Goal: Task Accomplishment & Management: Use online tool/utility

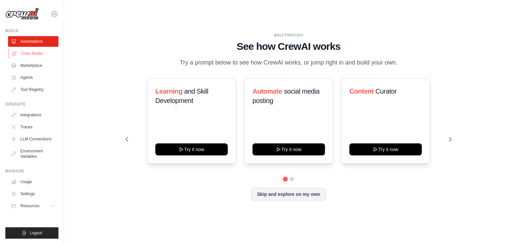
click at [30, 51] on link "Crew Studio" at bounding box center [34, 53] width 50 height 11
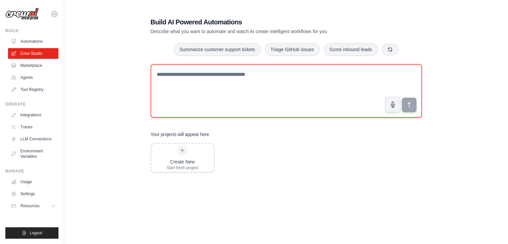
click at [211, 82] on textarea at bounding box center [285, 90] width 271 height 53
paste textarea "**********"
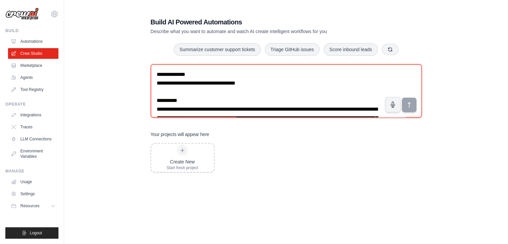
scroll to position [1374, 0]
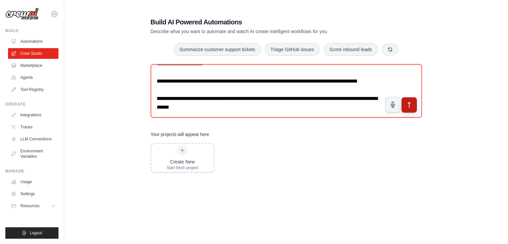
type textarea "**********"
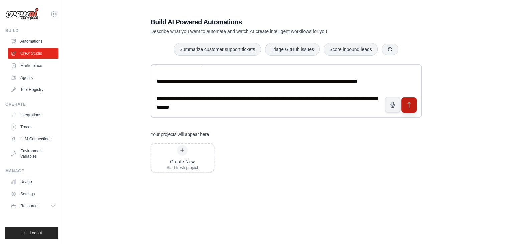
click at [407, 103] on icon "submit" at bounding box center [408, 104] width 2 height 5
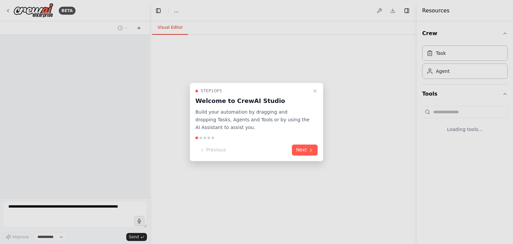
select select "****"
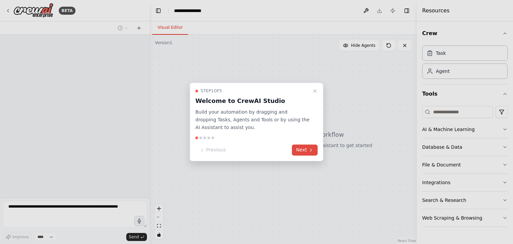
click at [301, 153] on button "Next" at bounding box center [305, 149] width 26 height 11
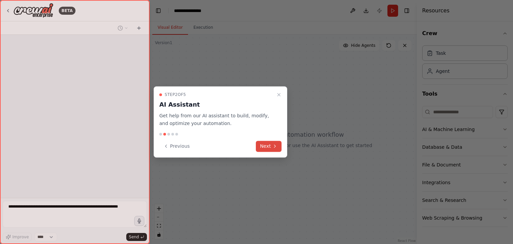
click at [270, 147] on button "Next" at bounding box center [269, 145] width 26 height 11
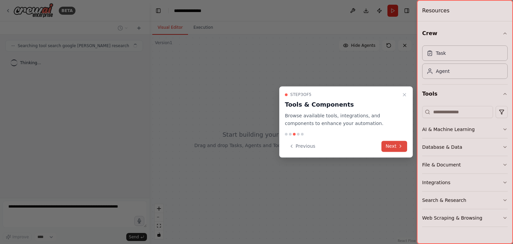
click at [391, 147] on button "Next" at bounding box center [394, 145] width 26 height 11
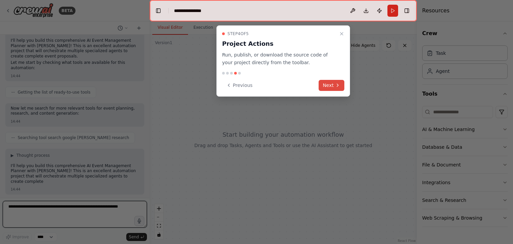
scroll to position [656, 0]
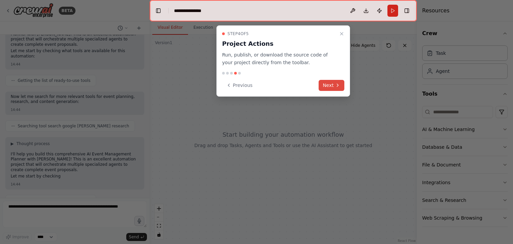
click at [330, 85] on button "Next" at bounding box center [331, 85] width 26 height 11
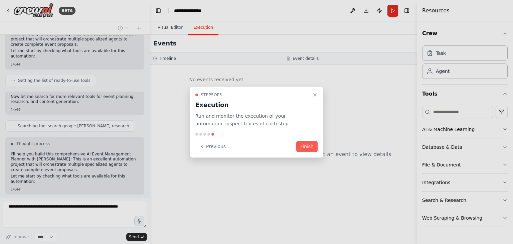
scroll to position [690, 0]
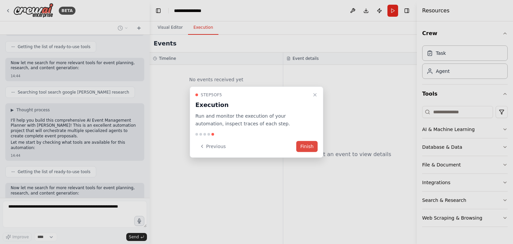
click at [302, 148] on button "Finish" at bounding box center [306, 145] width 21 height 11
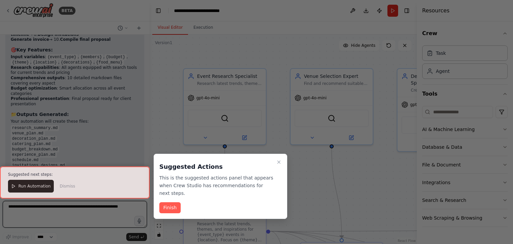
scroll to position [1621, 0]
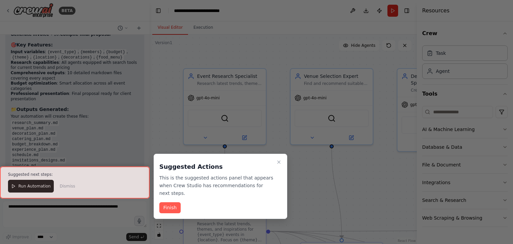
click at [27, 186] on div at bounding box center [74, 182] width 149 height 32
click at [171, 204] on button "Finish" at bounding box center [169, 207] width 21 height 11
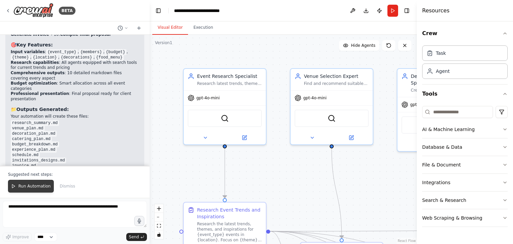
click at [38, 184] on span "Run Automation" at bounding box center [34, 185] width 32 height 5
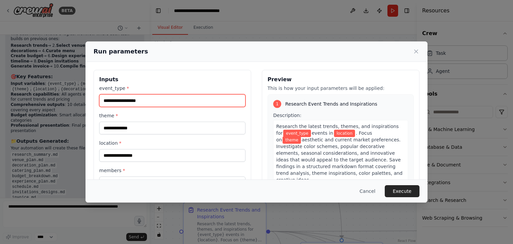
click at [153, 102] on input "event_type *" at bounding box center [172, 100] width 146 height 13
type input "********"
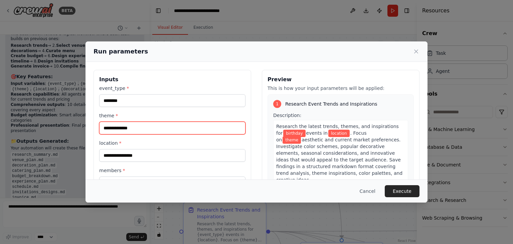
click at [134, 128] on input "theme *" at bounding box center [172, 127] width 146 height 13
type input "*"
type input "******"
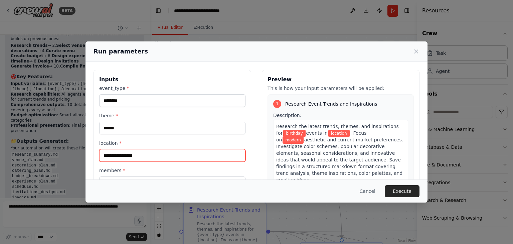
click at [131, 154] on input "location *" at bounding box center [172, 155] width 146 height 13
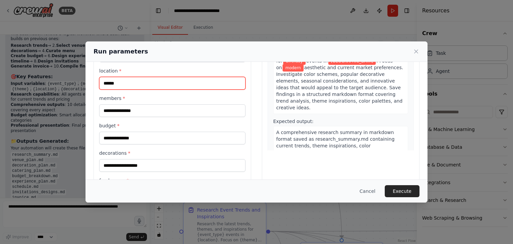
scroll to position [76, 0]
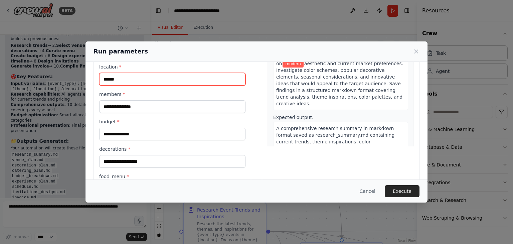
type input "******"
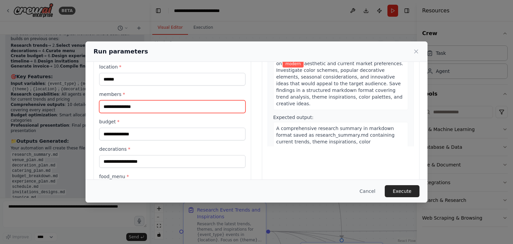
click at [130, 104] on input "members *" at bounding box center [172, 106] width 146 height 13
type input "***"
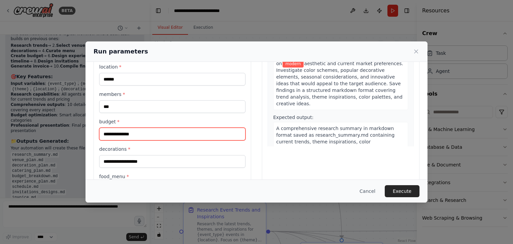
click at [136, 135] on input "budget *" at bounding box center [172, 133] width 146 height 13
type input "*****"
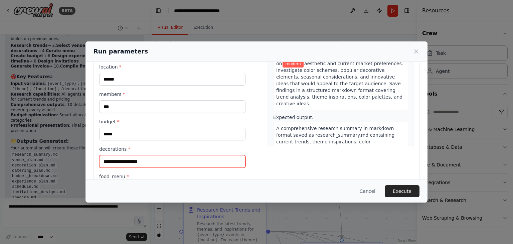
click at [123, 161] on input "decorations *" at bounding box center [172, 161] width 146 height 13
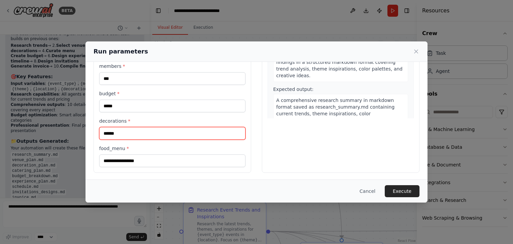
type input "******"
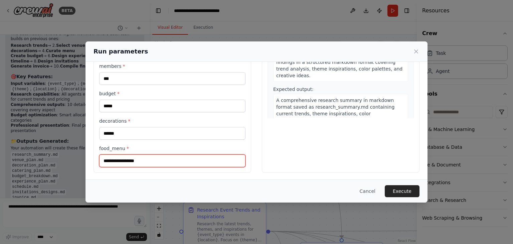
click at [141, 160] on input "food_menu *" at bounding box center [172, 160] width 146 height 13
type input "*"
type input "*******"
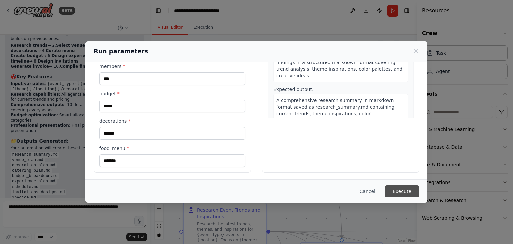
click at [400, 189] on button "Execute" at bounding box center [401, 191] width 35 height 12
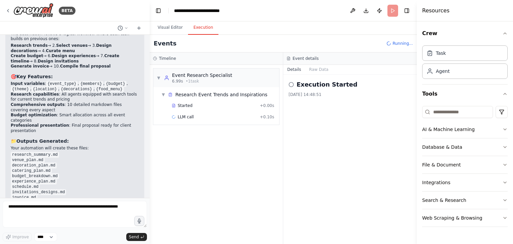
click at [194, 27] on button "Execution" at bounding box center [203, 28] width 30 height 14
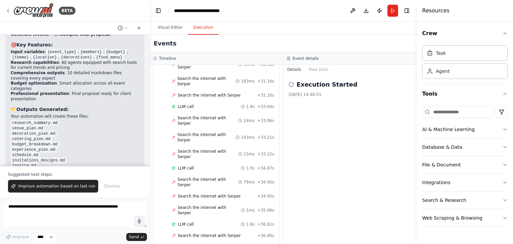
scroll to position [1149, 0]
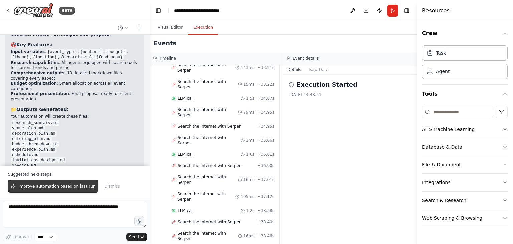
click at [45, 187] on span "Improve automation based on last run" at bounding box center [56, 185] width 77 height 5
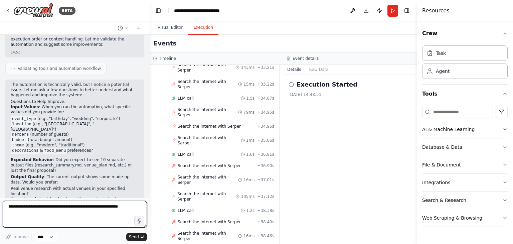
scroll to position [1987, 0]
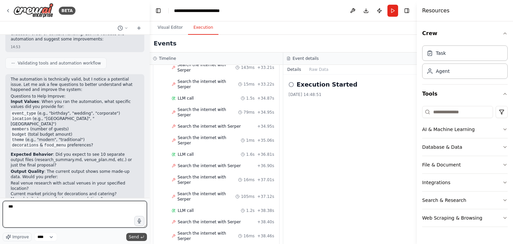
type textarea "***"
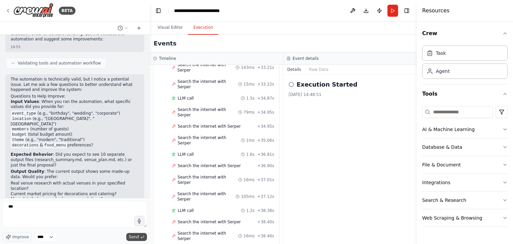
click at [134, 236] on span "Send" at bounding box center [134, 236] width 10 height 5
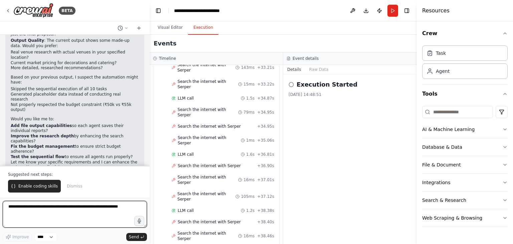
scroll to position [2156, 0]
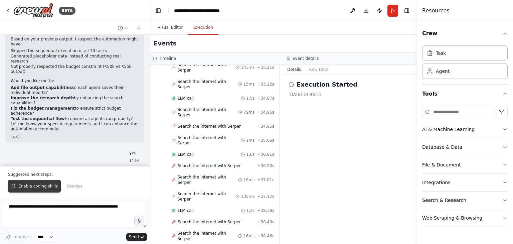
click at [27, 187] on span "Enable coding skills" at bounding box center [37, 185] width 39 height 5
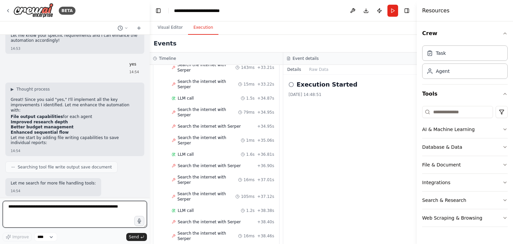
scroll to position [2250, 0]
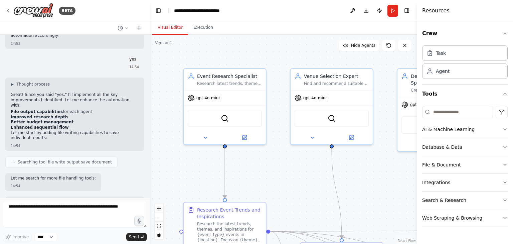
click at [170, 27] on button "Visual Editor" at bounding box center [170, 28] width 36 height 14
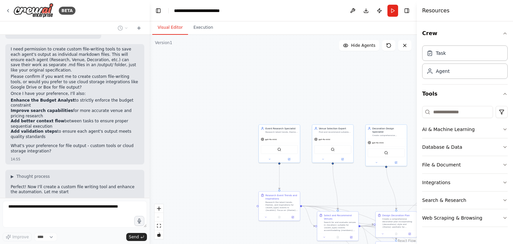
scroll to position [2407, 0]
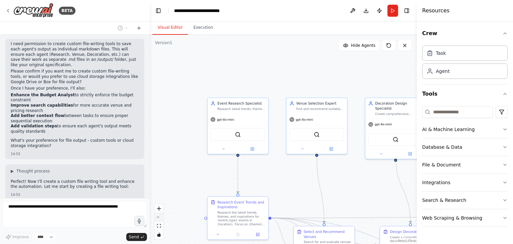
click at [158, 218] on button "zoom out" at bounding box center [158, 217] width 9 height 9
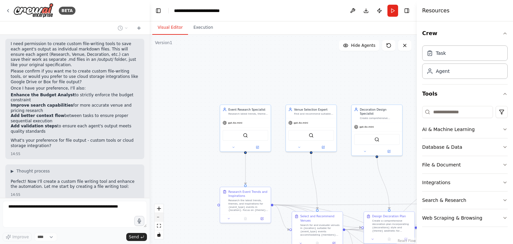
click at [158, 218] on button "zoom out" at bounding box center [158, 217] width 9 height 9
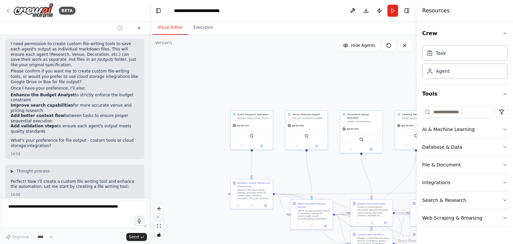
click at [158, 218] on button "zoom out" at bounding box center [158, 217] width 9 height 9
click at [158, 218] on div "React Flow controls" at bounding box center [158, 221] width 9 height 35
click at [158, 215] on div "React Flow controls" at bounding box center [158, 221] width 9 height 35
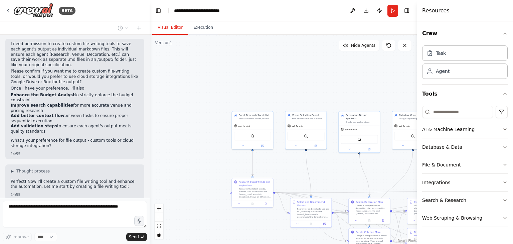
click at [158, 215] on div "React Flow controls" at bounding box center [158, 221] width 9 height 35
click at [159, 208] on icon "zoom in" at bounding box center [159, 208] width 4 height 4
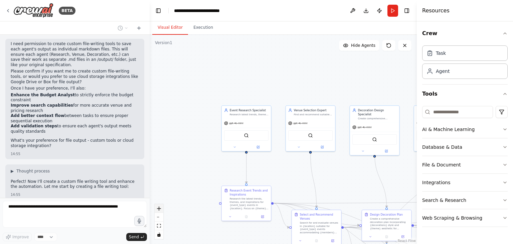
click at [159, 208] on icon "zoom in" at bounding box center [159, 208] width 4 height 4
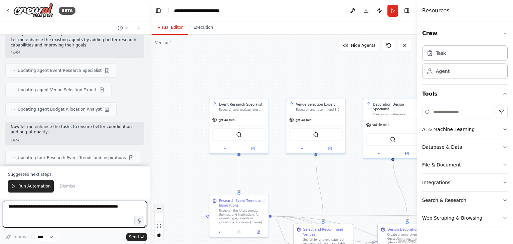
scroll to position [2742, 0]
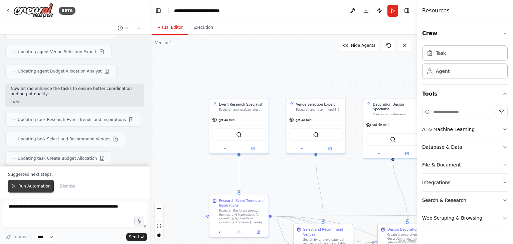
click at [36, 186] on span "Run Automation" at bounding box center [34, 185] width 32 height 5
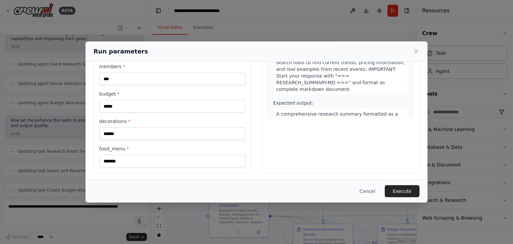
scroll to position [104, 0]
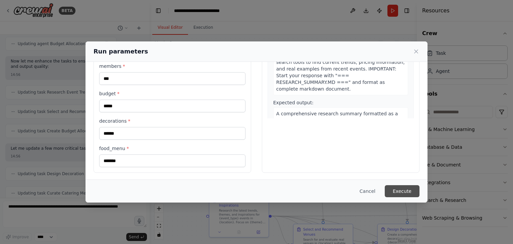
click at [395, 190] on button "Execute" at bounding box center [401, 191] width 35 height 12
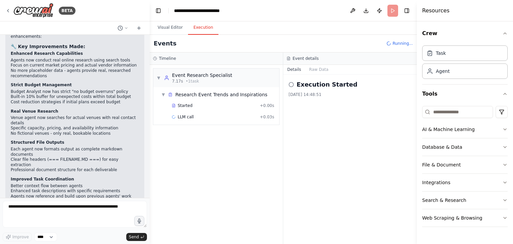
scroll to position [0, 0]
click at [196, 29] on button "Execution" at bounding box center [203, 28] width 30 height 14
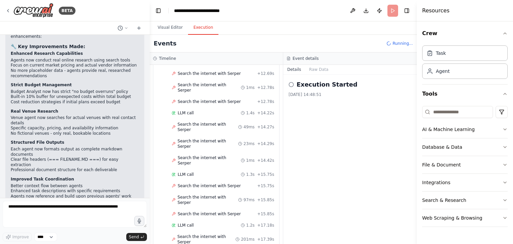
scroll to position [572, 0]
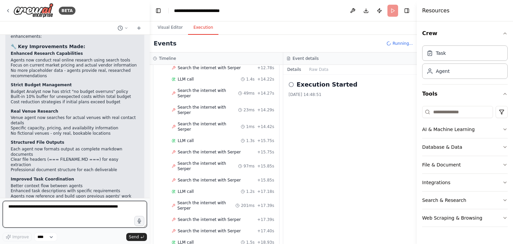
click at [31, 207] on textarea at bounding box center [75, 214] width 144 height 27
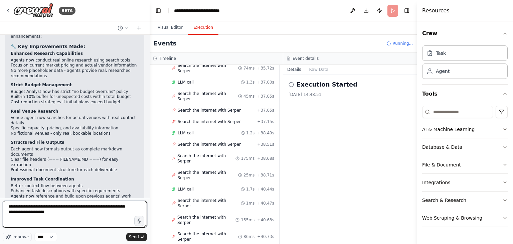
scroll to position [1304, 0]
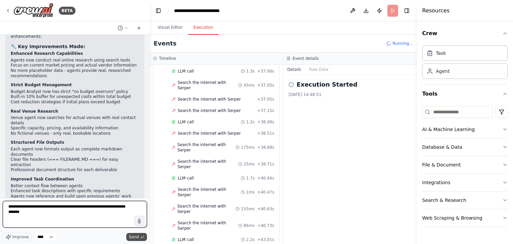
type textarea "**********"
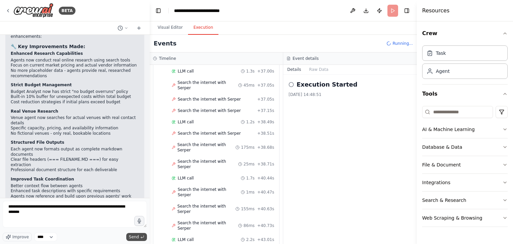
click at [134, 235] on span "Send" at bounding box center [134, 236] width 10 height 5
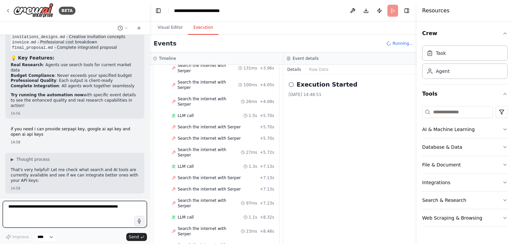
scroll to position [0, 0]
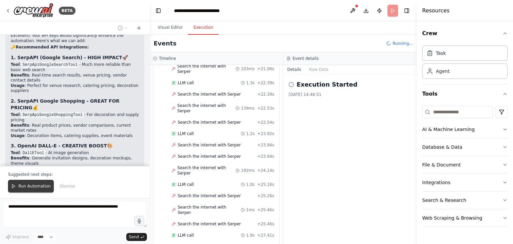
click at [38, 187] on span "Run Automation" at bounding box center [34, 185] width 32 height 5
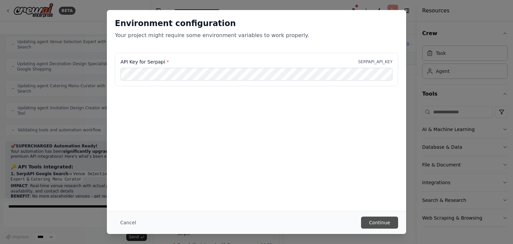
click at [378, 223] on button "Continue" at bounding box center [379, 222] width 37 height 12
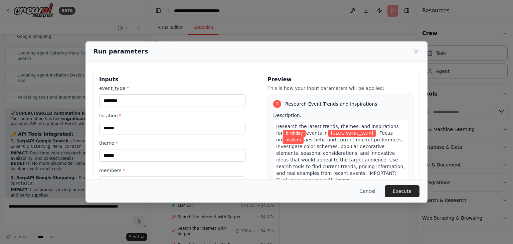
scroll to position [104, 0]
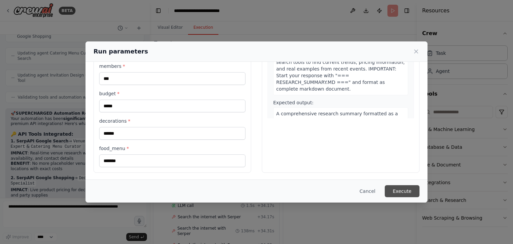
click at [396, 192] on button "Execute" at bounding box center [401, 191] width 35 height 12
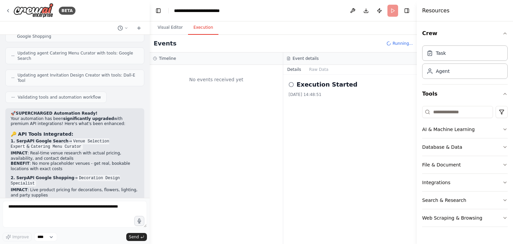
scroll to position [0, 0]
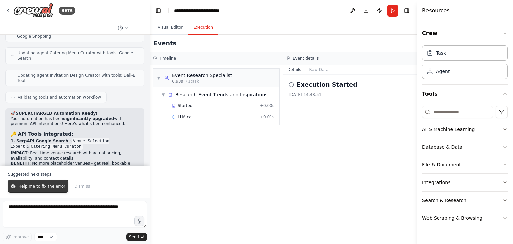
click at [31, 185] on span "Help me to fix the error" at bounding box center [41, 185] width 47 height 5
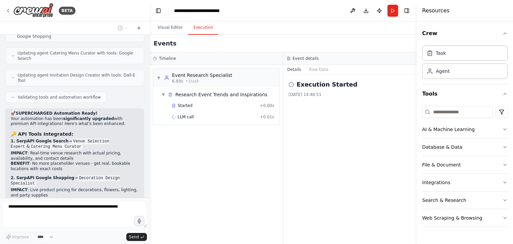
scroll to position [3807, 0]
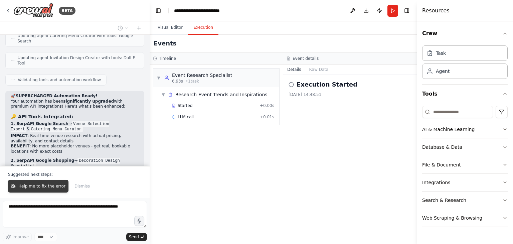
click at [37, 189] on span "Help me to fix the error" at bounding box center [41, 185] width 47 height 5
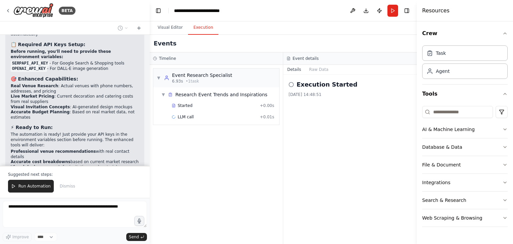
scroll to position [3997, 0]
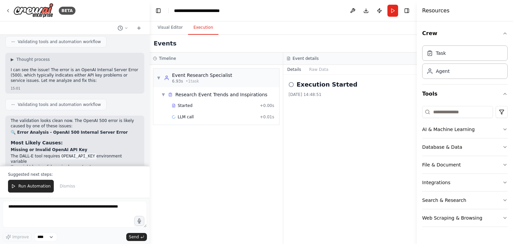
click at [37, 189] on span "Run Automation" at bounding box center [34, 185] width 32 height 5
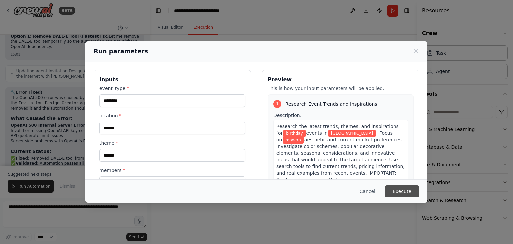
click at [396, 191] on button "Execute" at bounding box center [401, 191] width 35 height 12
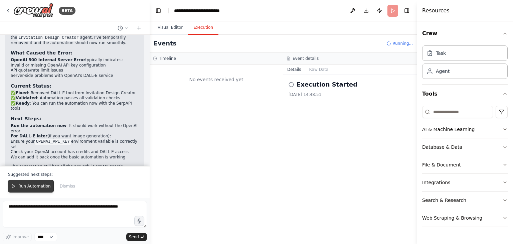
click at [24, 187] on span "Run Automation" at bounding box center [34, 185] width 32 height 5
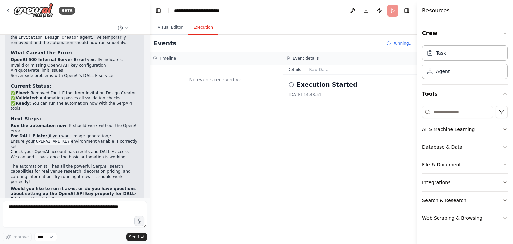
scroll to position [4469, 0]
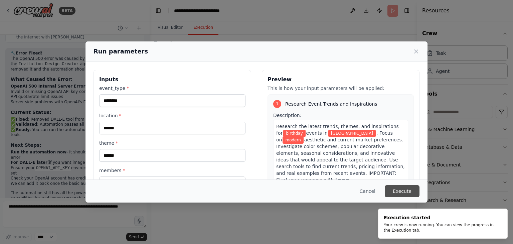
click at [399, 192] on button "Execute" at bounding box center [401, 191] width 35 height 12
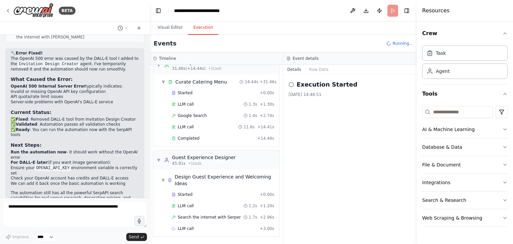
scroll to position [1219, 0]
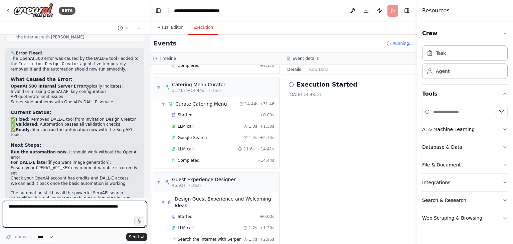
click at [19, 209] on textarea at bounding box center [75, 214] width 144 height 27
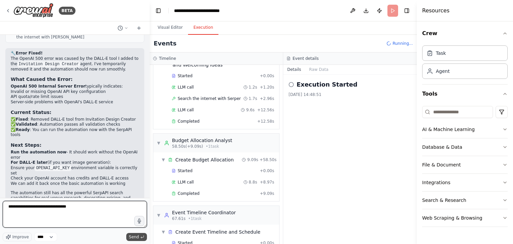
scroll to position [1631, 0]
type textarea "**********"
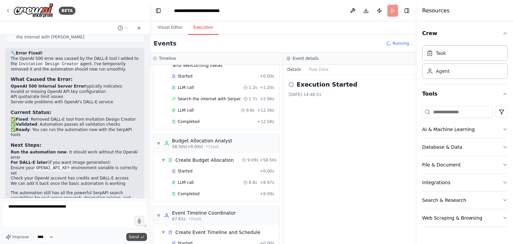
click at [133, 236] on span "Send" at bounding box center [134, 236] width 10 height 5
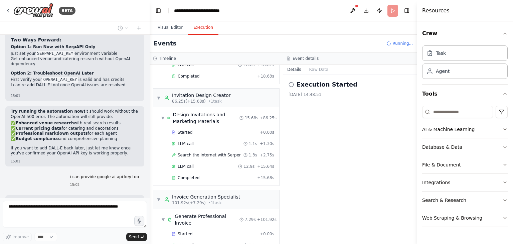
scroll to position [1955, 0]
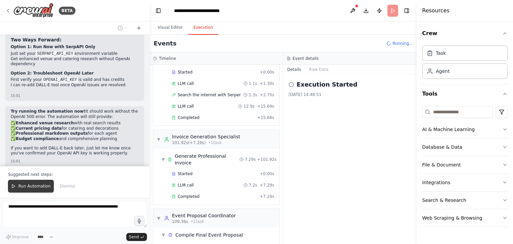
click at [36, 186] on span "Run Automation" at bounding box center [34, 185] width 32 height 5
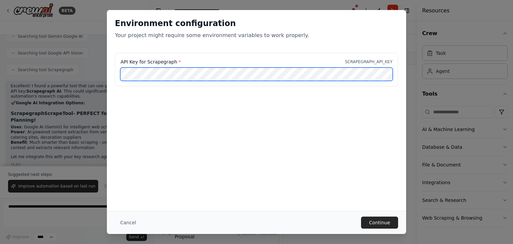
scroll to position [4952, 0]
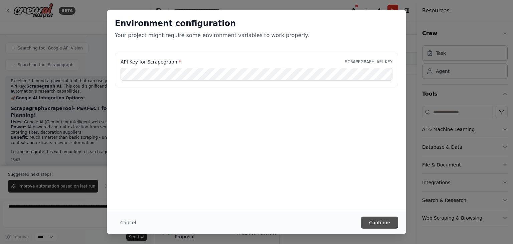
click at [375, 222] on button "Continue" at bounding box center [379, 222] width 37 height 12
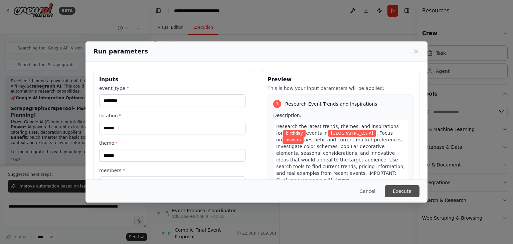
click at [403, 191] on button "Execute" at bounding box center [401, 191] width 35 height 12
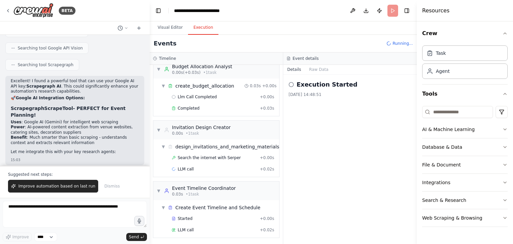
scroll to position [49, 0]
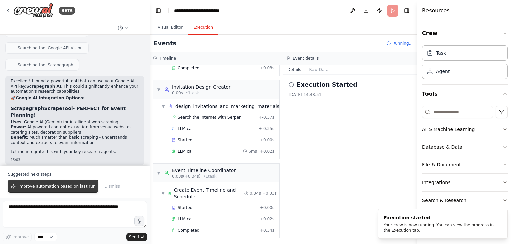
click at [60, 188] on span "Improve automation based on last run" at bounding box center [56, 185] width 77 height 5
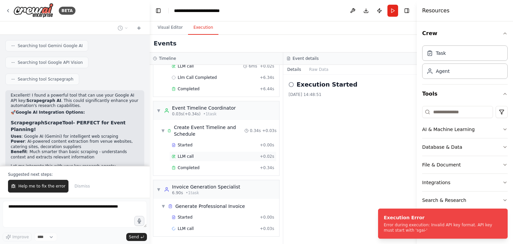
scroll to position [4952, 0]
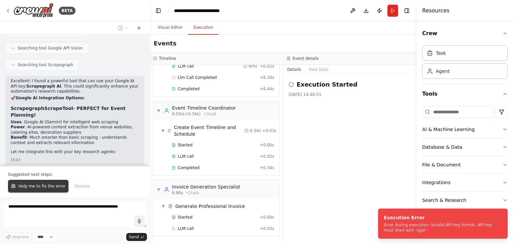
click at [33, 186] on span "Help me to fix the error" at bounding box center [41, 185] width 47 height 5
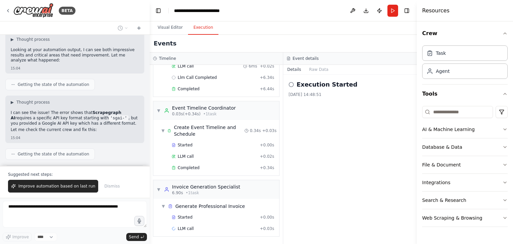
scroll to position [5382, 0]
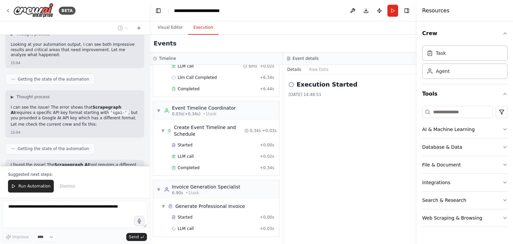
click at [33, 186] on span "Run Automation" at bounding box center [34, 185] width 32 height 5
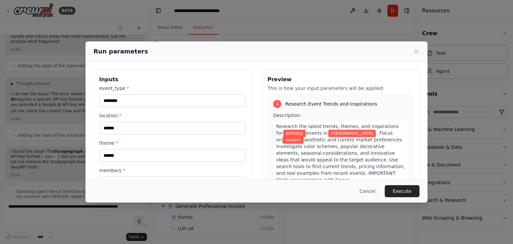
scroll to position [5414, 0]
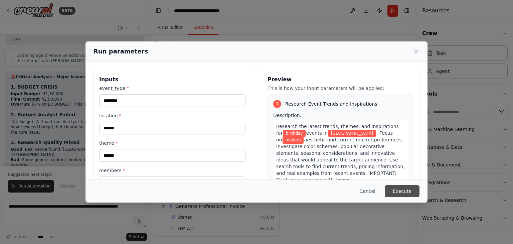
click at [401, 189] on button "Execute" at bounding box center [401, 191] width 35 height 12
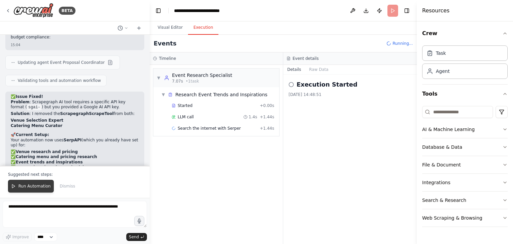
scroll to position [5816, 0]
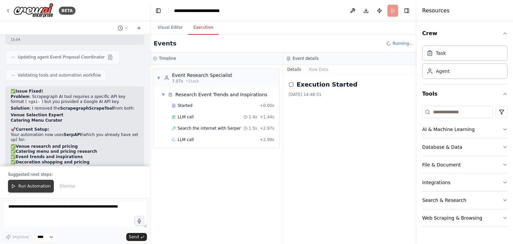
click at [29, 186] on span "Run Automation" at bounding box center [34, 185] width 32 height 5
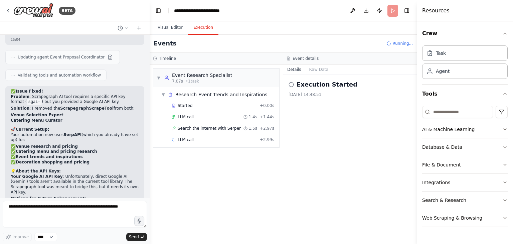
scroll to position [5784, 0]
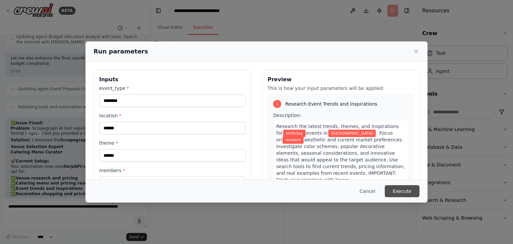
click at [402, 192] on button "Execute" at bounding box center [401, 191] width 35 height 12
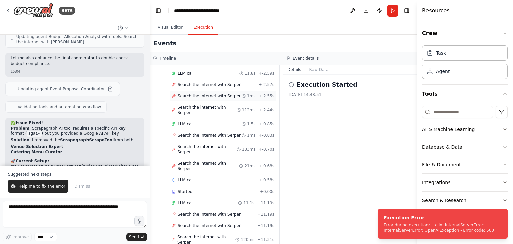
scroll to position [5816, 0]
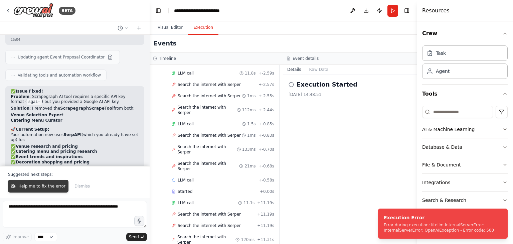
click at [41, 189] on span "Help me to fix the error" at bounding box center [41, 185] width 47 height 5
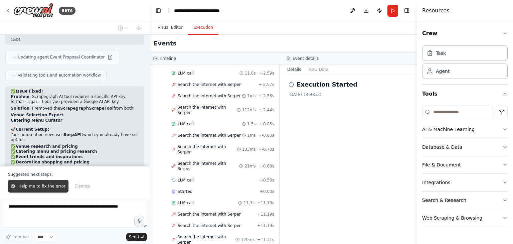
click at [37, 185] on span "Help me to fix the error" at bounding box center [41, 185] width 47 height 5
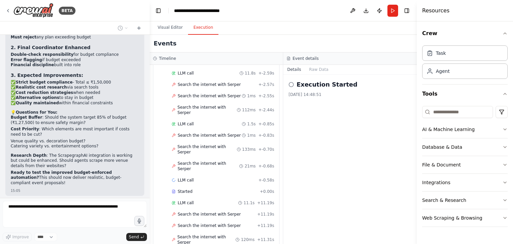
scroll to position [6109, 0]
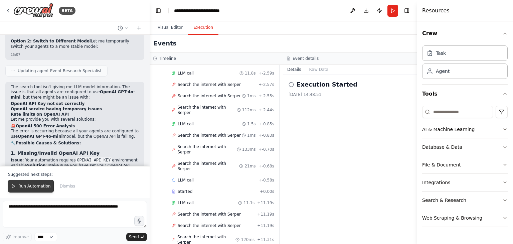
click at [30, 187] on span "Run Automation" at bounding box center [34, 185] width 32 height 5
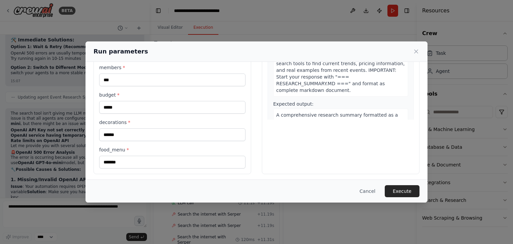
scroll to position [104, 0]
click at [403, 190] on button "Execute" at bounding box center [401, 191] width 35 height 12
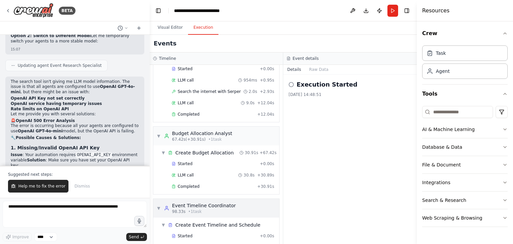
scroll to position [382, 0]
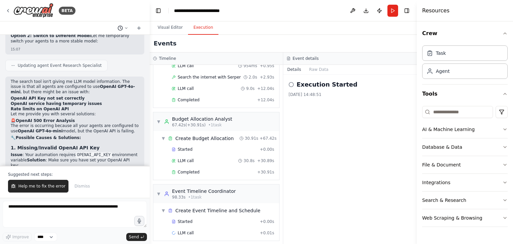
click at [119, 29] on icon at bounding box center [119, 27] width 5 height 5
click at [367, 12] on button "Download" at bounding box center [365, 11] width 11 height 12
click at [140, 30] on div at bounding box center [74, 122] width 149 height 244
click at [139, 27] on icon at bounding box center [139, 27] width 0 height 3
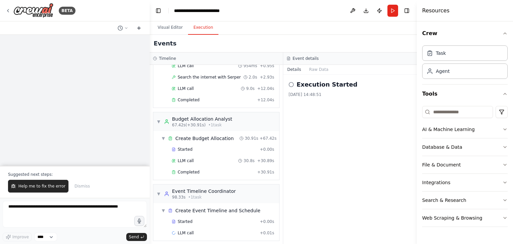
scroll to position [0, 0]
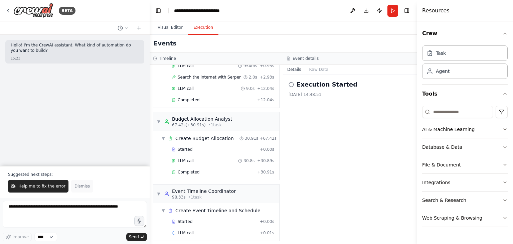
click at [75, 187] on span "Dismiss" at bounding box center [81, 185] width 15 height 5
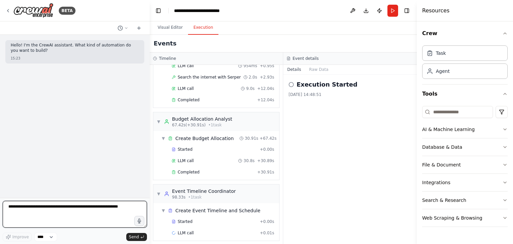
click at [40, 210] on textarea at bounding box center [75, 214] width 144 height 27
paste textarea "**********"
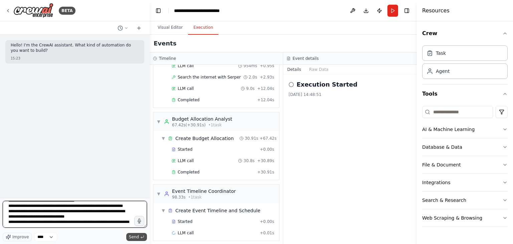
type textarea "**********"
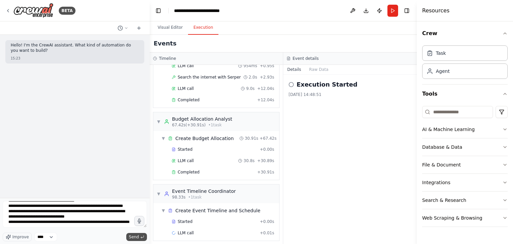
click at [134, 236] on span "Send" at bounding box center [134, 236] width 10 height 5
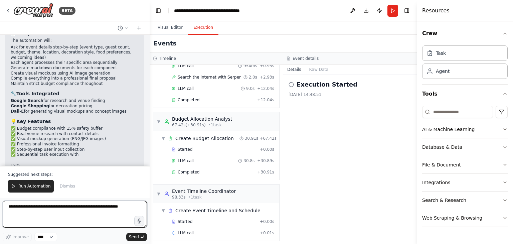
scroll to position [1122, 0]
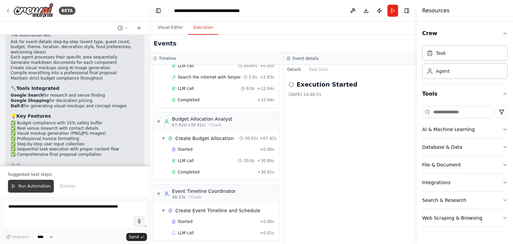
click at [30, 187] on span "Run Automation" at bounding box center [34, 185] width 32 height 5
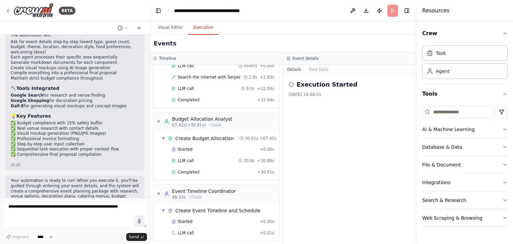
scroll to position [1090, 0]
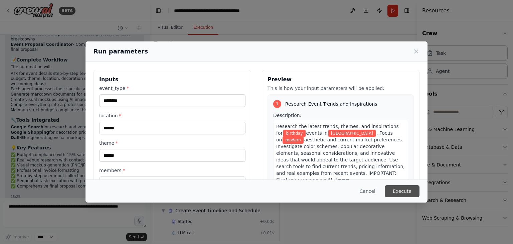
click at [403, 187] on button "Execute" at bounding box center [401, 191] width 35 height 12
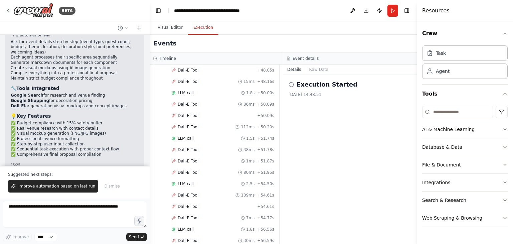
scroll to position [1052, 0]
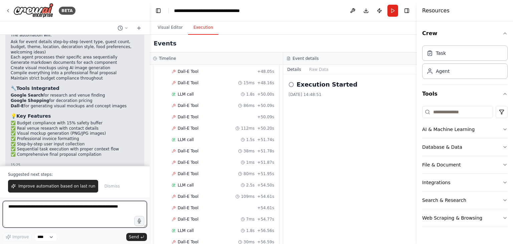
click at [63, 207] on textarea at bounding box center [75, 214] width 144 height 27
type textarea "**********"
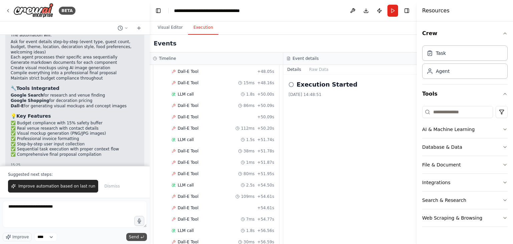
click at [133, 237] on span "Send" at bounding box center [134, 236] width 10 height 5
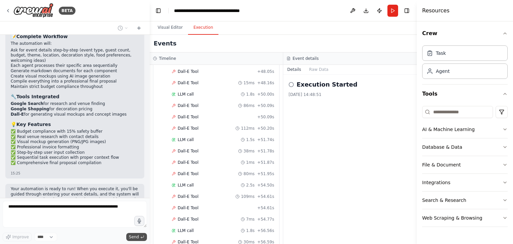
scroll to position [1131, 0]
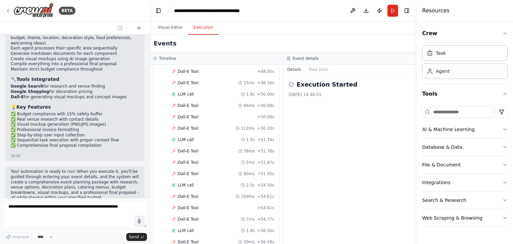
click at [126, 219] on p "Do you need open ai api key" at bounding box center [110, 221] width 57 height 5
click at [98, 222] on div "BETA Hello! I'm the CrewAI assistant. What kind of automation do you want to bu…" at bounding box center [74, 122] width 149 height 244
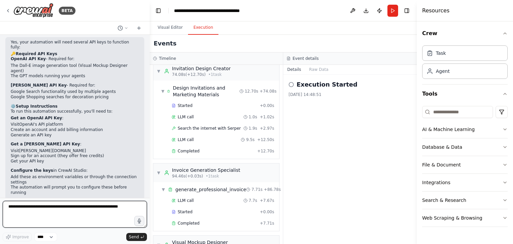
scroll to position [1379, 0]
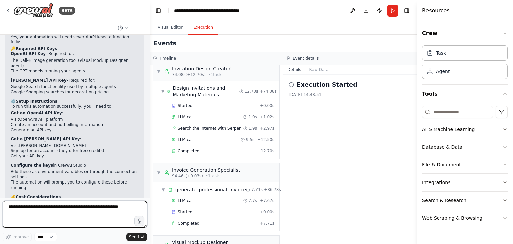
click at [43, 207] on textarea at bounding box center [75, 214] width 144 height 27
type textarea "**********"
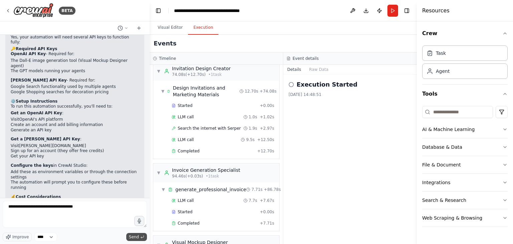
click at [133, 240] on button "Send" at bounding box center [136, 237] width 21 height 8
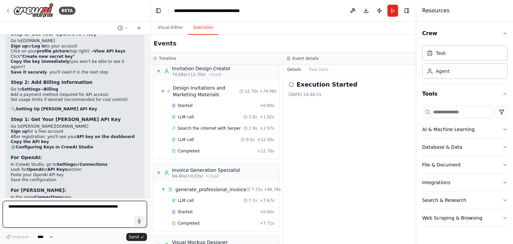
scroll to position [1691, 0]
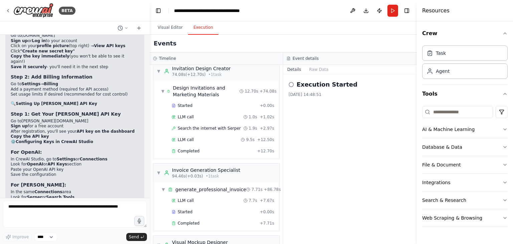
click at [78, 221] on code "OPENAI_API_KEY=your_openai_key_here SERPER_API_KEY=your_serper_key_here" at bounding box center [53, 226] width 85 height 11
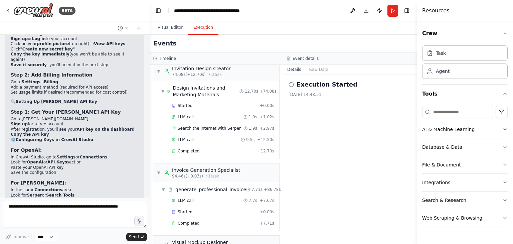
scroll to position [1695, 0]
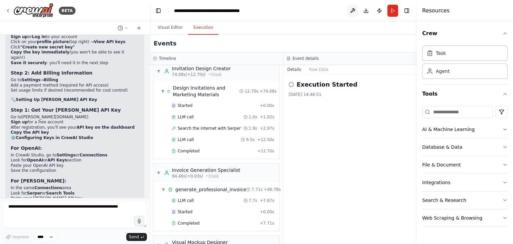
click at [352, 10] on button at bounding box center [352, 11] width 11 height 12
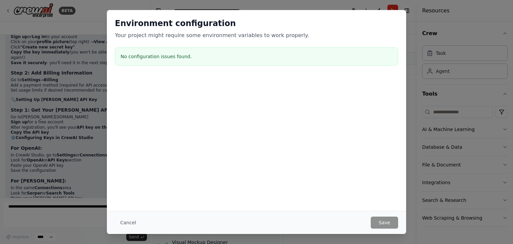
click at [189, 58] on h3 "No configuration issues found." at bounding box center [256, 56] width 272 height 7
click at [200, 54] on h3 "No configuration issues found." at bounding box center [256, 56] width 272 height 7
click at [260, 30] on div "Environment configuration Your project might require some environment variables…" at bounding box center [256, 28] width 283 height 21
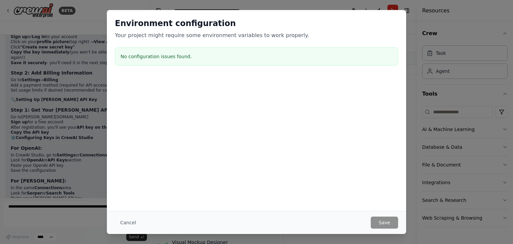
click at [294, 31] on div "Environment configuration Your project might require some environment variables…" at bounding box center [256, 28] width 283 height 21
click at [76, 131] on div "Environment configuration Your project might require some environment variables…" at bounding box center [256, 122] width 513 height 244
click at [237, 62] on div "No configuration issues found." at bounding box center [256, 56] width 283 height 18
click at [429, 38] on div "Environment configuration Your project might require some environment variables…" at bounding box center [256, 122] width 513 height 244
click at [128, 222] on button "Cancel" at bounding box center [128, 222] width 26 height 12
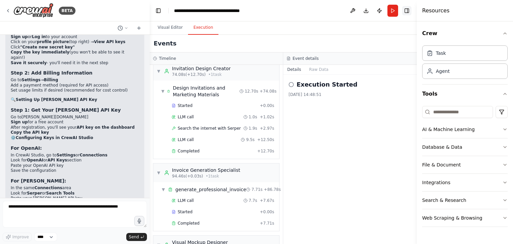
click at [407, 10] on button "Toggle Right Sidebar" at bounding box center [406, 10] width 9 height 9
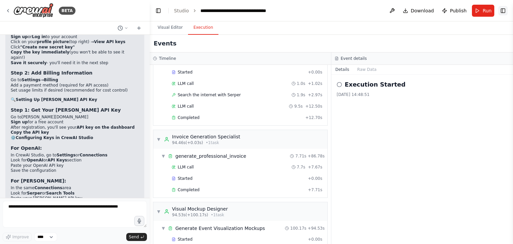
scroll to position [563, 0]
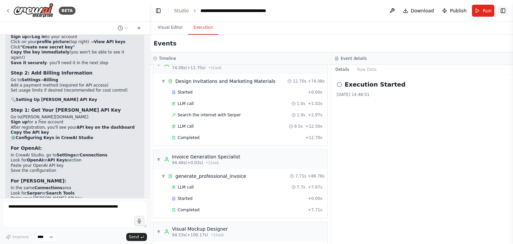
click at [503, 11] on button "Toggle Right Sidebar" at bounding box center [502, 10] width 9 height 9
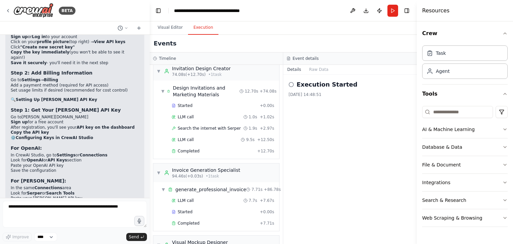
click at [431, 14] on h4 "Resources" at bounding box center [435, 11] width 27 height 8
click at [504, 92] on icon "button" at bounding box center [504, 93] width 5 height 5
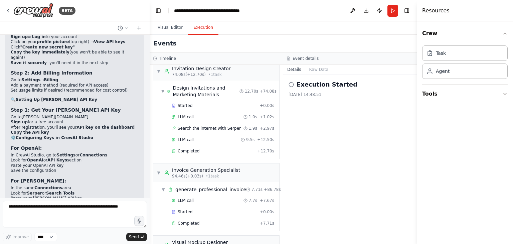
click at [504, 92] on icon "button" at bounding box center [504, 93] width 5 height 5
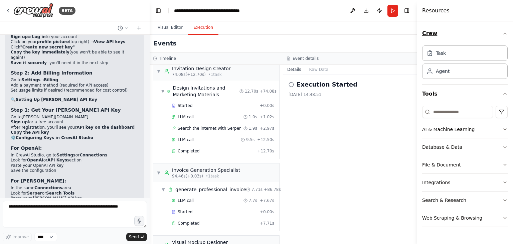
click at [505, 33] on icon "button" at bounding box center [504, 33] width 3 height 1
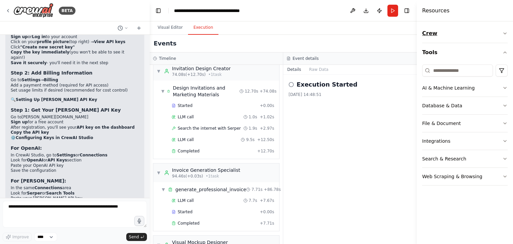
click at [502, 34] on icon "button" at bounding box center [504, 33] width 5 height 5
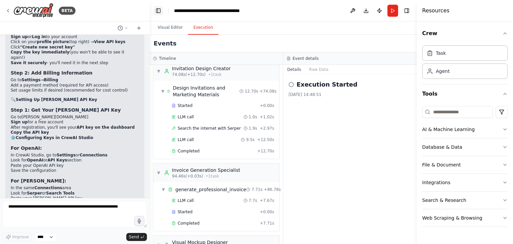
click at [158, 10] on button "Toggle Left Sidebar" at bounding box center [157, 10] width 9 height 9
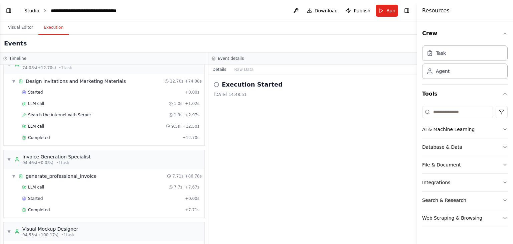
click at [31, 10] on link "Studio" at bounding box center [31, 10] width 15 height 5
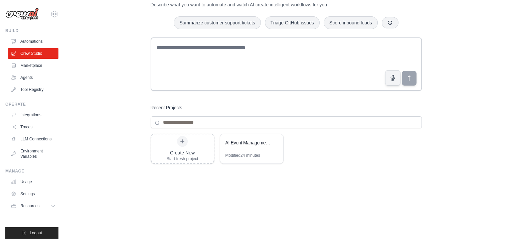
scroll to position [41, 0]
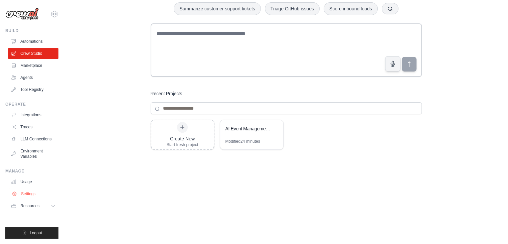
click at [28, 193] on link "Settings" at bounding box center [34, 193] width 50 height 11
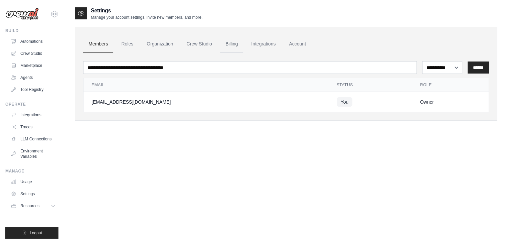
click at [229, 42] on link "Billing" at bounding box center [231, 44] width 23 height 18
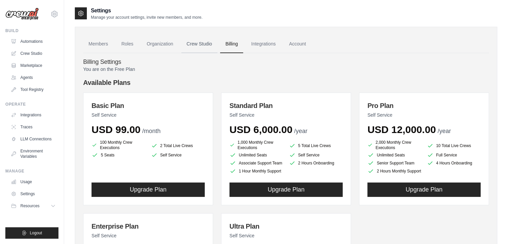
click at [196, 42] on link "Crew Studio" at bounding box center [199, 44] width 36 height 18
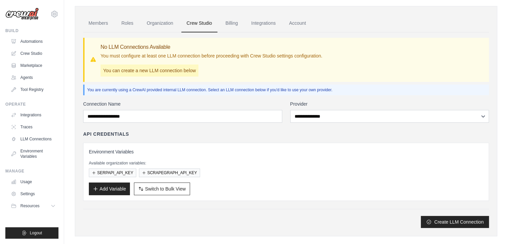
scroll to position [29, 0]
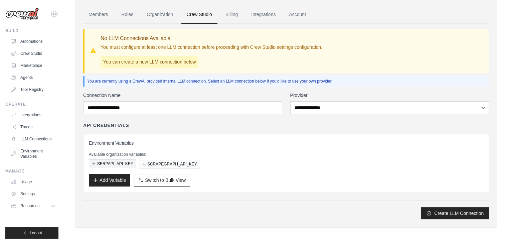
click at [125, 162] on button "SERPAPI_API_KEY" at bounding box center [112, 163] width 47 height 9
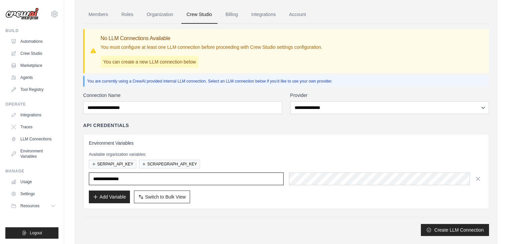
click at [140, 178] on input "**********" at bounding box center [186, 178] width 195 height 13
click at [187, 164] on button "SCRAPEGRAPH_API_KEY" at bounding box center [169, 163] width 61 height 9
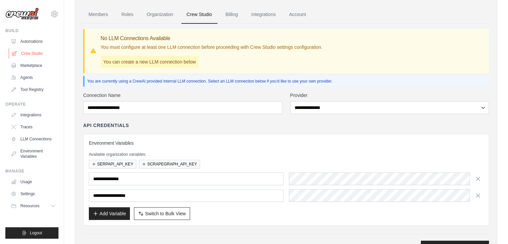
click at [28, 53] on link "Crew Studio" at bounding box center [34, 53] width 50 height 11
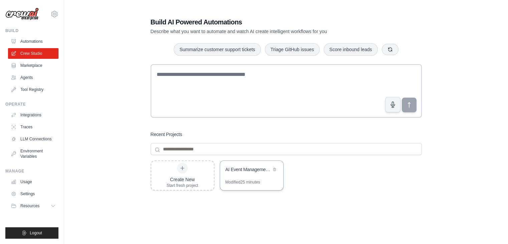
click at [245, 179] on div "AI Event Management Planner with [PERSON_NAME]" at bounding box center [251, 170] width 63 height 19
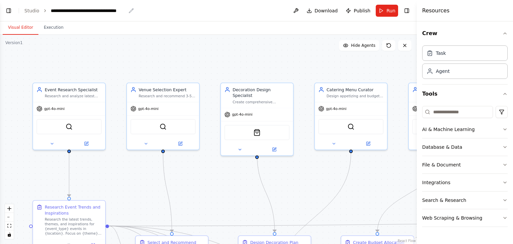
scroll to position [1701, 0]
click at [88, 10] on div "**********" at bounding box center [88, 10] width 75 height 7
click at [8, 10] on button "Toggle Left Sidebar" at bounding box center [8, 10] width 9 height 9
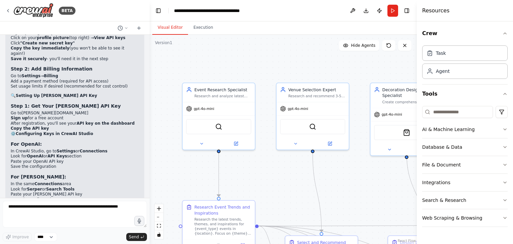
scroll to position [1699, 0]
click at [160, 12] on button "Toggle Left Sidebar" at bounding box center [157, 10] width 9 height 9
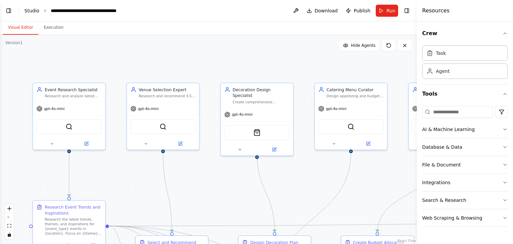
click at [30, 10] on link "Studio" at bounding box center [31, 10] width 15 height 5
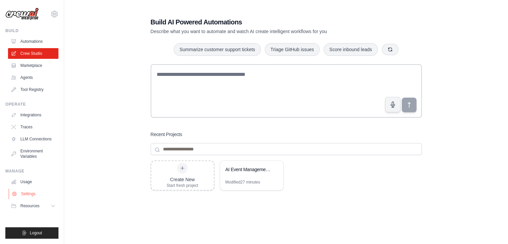
click at [29, 195] on link "Settings" at bounding box center [34, 193] width 50 height 11
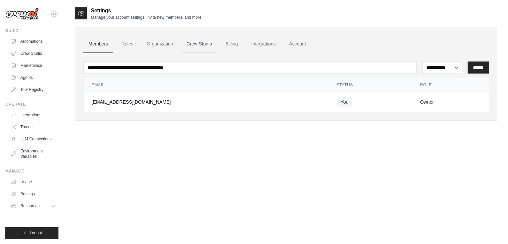
click at [202, 43] on link "Crew Studio" at bounding box center [199, 44] width 36 height 18
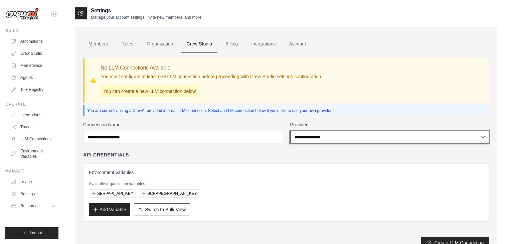
click at [323, 137] on select "**********" at bounding box center [389, 136] width 199 height 13
select select "******"
click at [290, 130] on select "**********" at bounding box center [389, 136] width 199 height 13
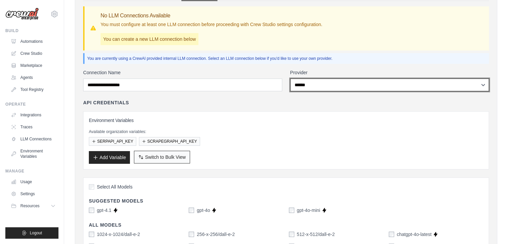
scroll to position [53, 0]
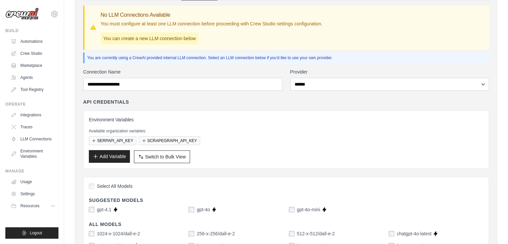
click at [115, 155] on button "Add Variable" at bounding box center [109, 156] width 41 height 13
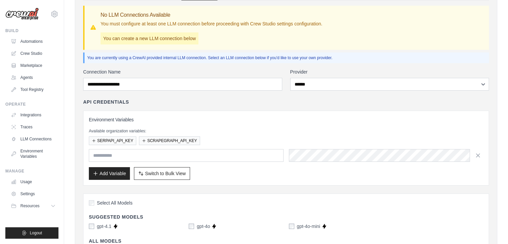
click at [129, 156] on input "text" at bounding box center [186, 155] width 195 height 13
type input "**********"
click at [121, 140] on button "SERPAPI_API_KEY" at bounding box center [112, 140] width 47 height 9
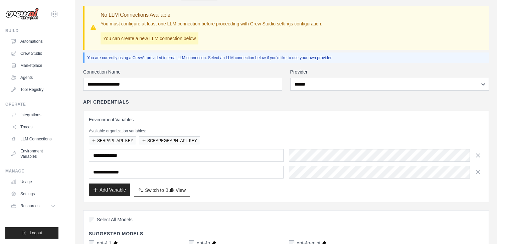
click at [118, 187] on button "Add Variable" at bounding box center [109, 189] width 41 height 13
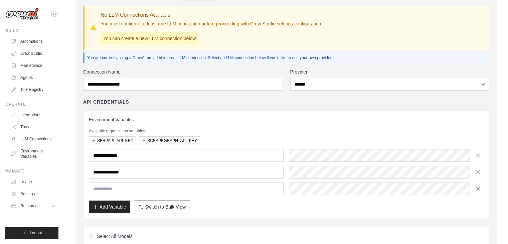
click at [478, 189] on icon "button" at bounding box center [477, 188] width 7 height 7
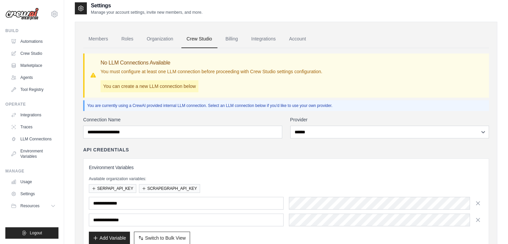
scroll to position [0, 0]
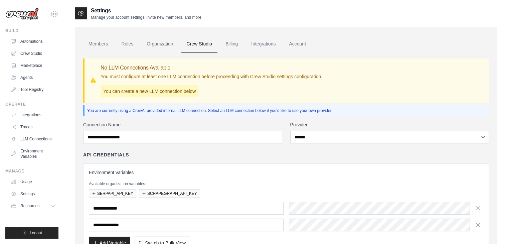
click at [167, 90] on p "You can create a new LLM connection below" at bounding box center [149, 91] width 98 height 12
click at [132, 92] on p "You can create a new LLM connection below" at bounding box center [149, 91] width 98 height 12
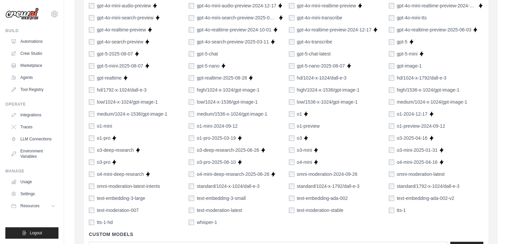
scroll to position [531, 0]
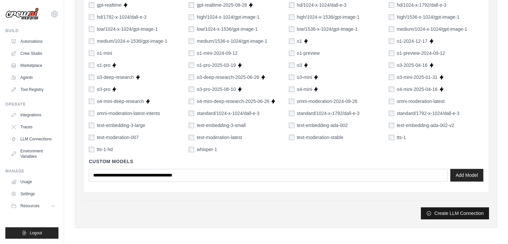
click at [429, 212] on icon "submit" at bounding box center [428, 212] width 5 height 5
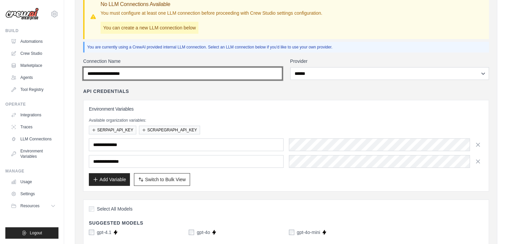
scroll to position [62, 0]
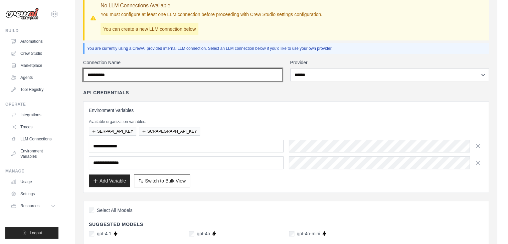
click at [87, 73] on input "**********" at bounding box center [182, 74] width 199 height 13
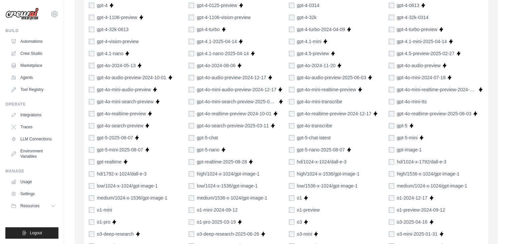
scroll to position [531, 0]
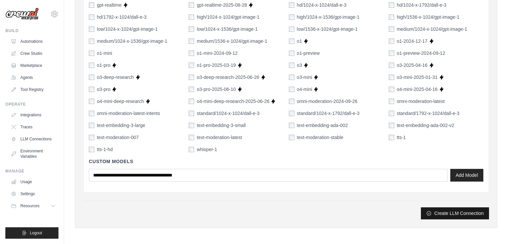
type input "**********"
click at [450, 211] on button "Create LLM Connection" at bounding box center [454, 213] width 68 height 12
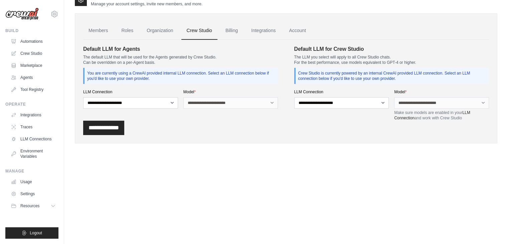
scroll to position [0, 0]
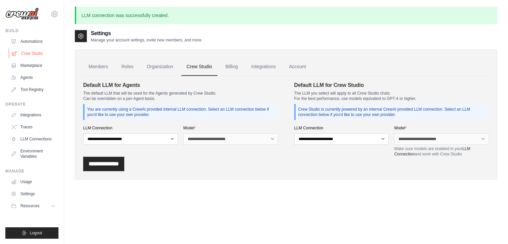
click at [33, 54] on link "Crew Studio" at bounding box center [34, 53] width 50 height 11
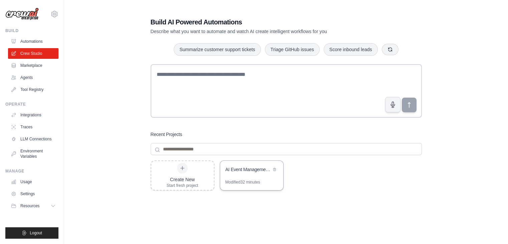
click at [246, 176] on div "AI Event Management Planner with [PERSON_NAME]" at bounding box center [251, 170] width 63 height 19
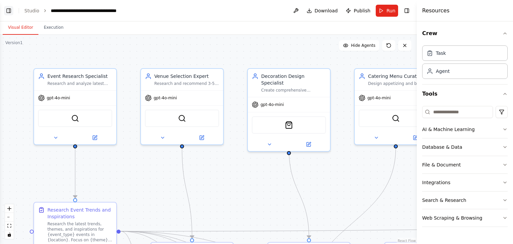
click at [8, 11] on button "Toggle Left Sidebar" at bounding box center [8, 10] width 9 height 9
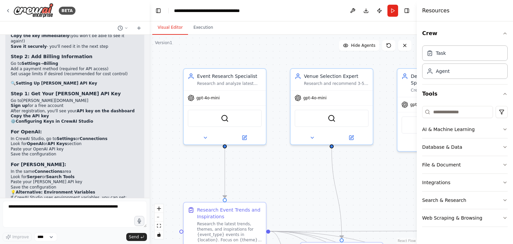
scroll to position [1701, 0]
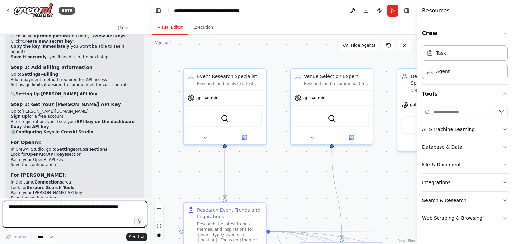
click at [39, 210] on textarea at bounding box center [75, 214] width 144 height 27
type textarea "***"
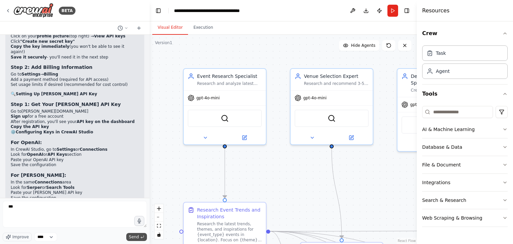
click at [132, 237] on span "Send" at bounding box center [134, 236] width 10 height 5
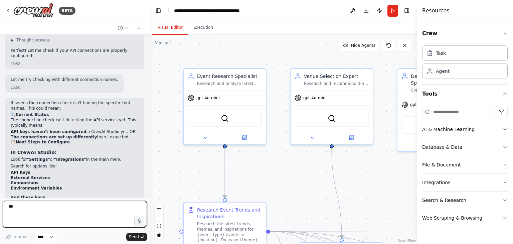
scroll to position [1980, 0]
click at [56, 208] on textarea "***" at bounding box center [75, 214] width 144 height 27
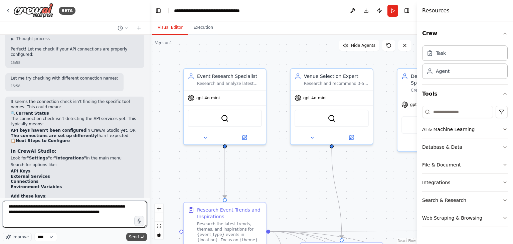
type textarea "**********"
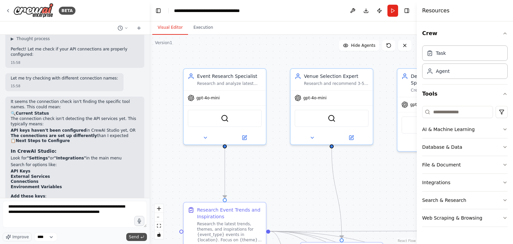
click at [138, 235] on span "Send" at bounding box center [134, 236] width 10 height 5
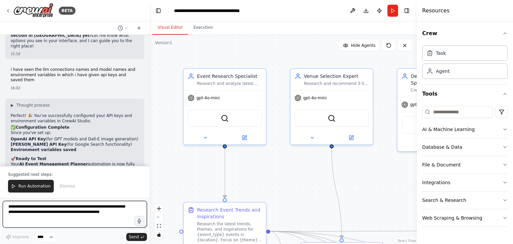
scroll to position [2221, 0]
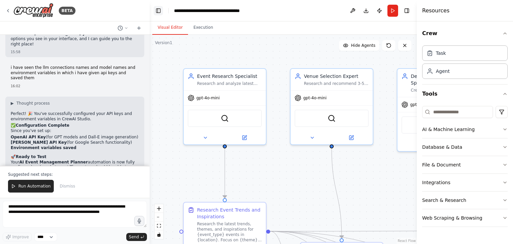
click at [156, 10] on button "Toggle Left Sidebar" at bounding box center [157, 10] width 9 height 9
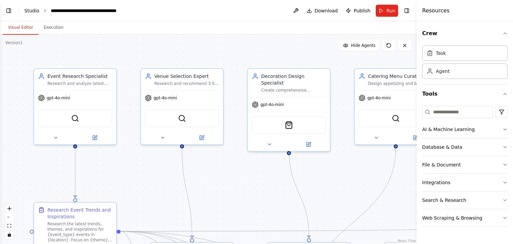
click at [30, 10] on link "Studio" at bounding box center [31, 10] width 15 height 5
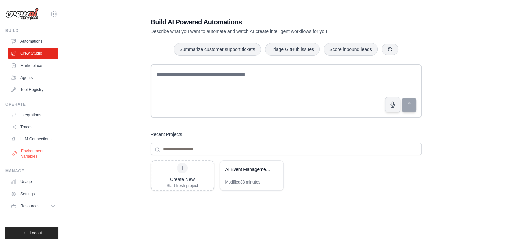
click at [26, 154] on link "Environment Variables" at bounding box center [34, 153] width 50 height 16
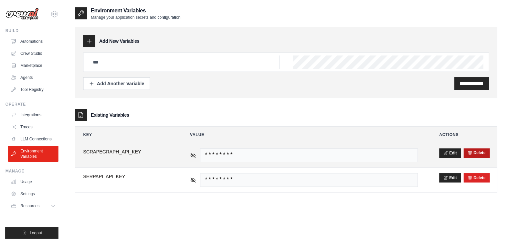
click at [476, 150] on button "Delete" at bounding box center [476, 152] width 18 height 5
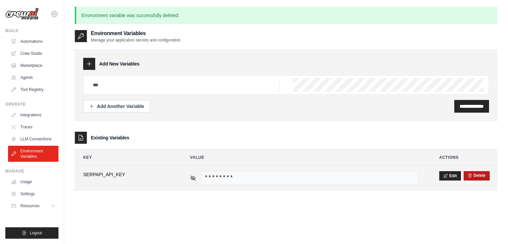
click at [477, 176] on button "Delete" at bounding box center [476, 175] width 18 height 5
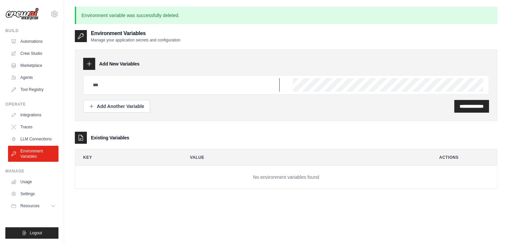
click at [124, 86] on input "text" at bounding box center [184, 84] width 191 height 13
click at [120, 104] on div "Add Another Variable" at bounding box center [116, 105] width 55 height 7
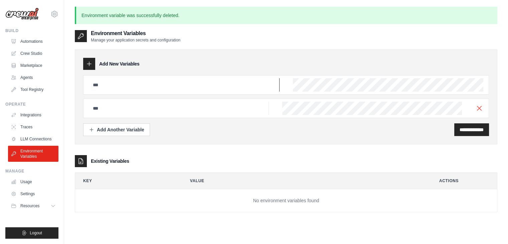
click at [116, 83] on input "text" at bounding box center [184, 84] width 191 height 13
type input "**********"
click at [171, 111] on input "text" at bounding box center [179, 107] width 180 height 13
type input "**********"
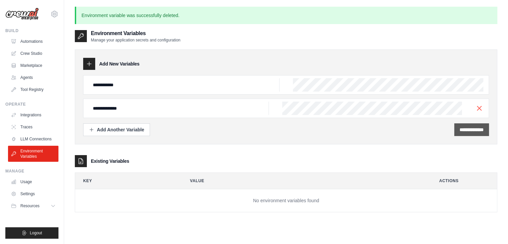
click at [459, 130] on input "**********" at bounding box center [471, 129] width 24 height 7
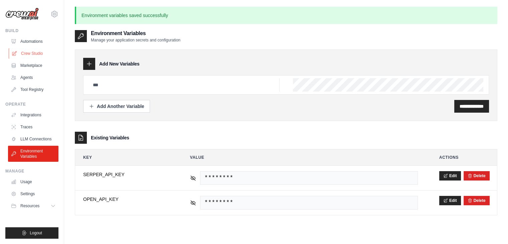
click at [29, 54] on link "Crew Studio" at bounding box center [34, 53] width 50 height 11
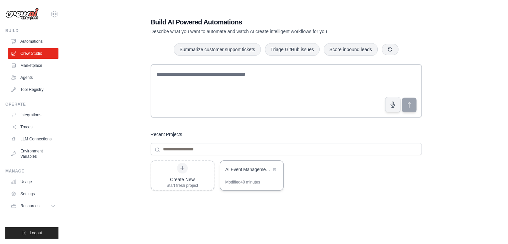
click at [232, 175] on div "AI Event Management Planner with [PERSON_NAME]" at bounding box center [251, 170] width 63 height 19
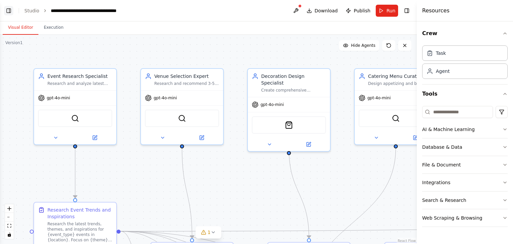
click at [9, 11] on button "Toggle Left Sidebar" at bounding box center [8, 10] width 9 height 9
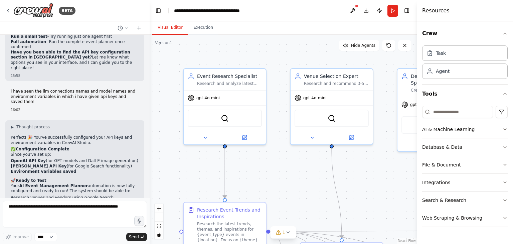
scroll to position [2189, 0]
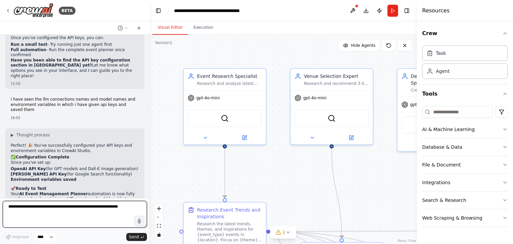
click at [30, 208] on textarea at bounding box center [75, 214] width 144 height 27
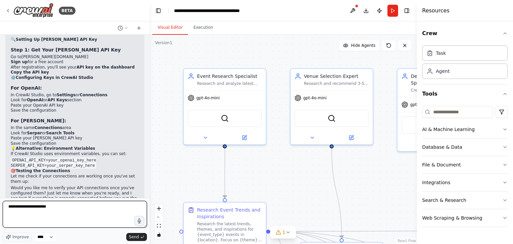
scroll to position [1756, 0]
type textarea "**********"
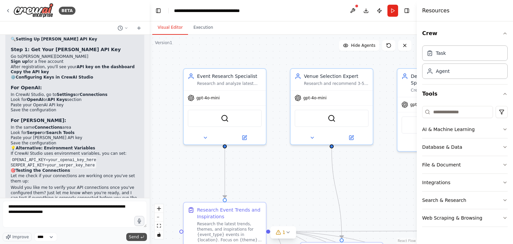
click at [134, 235] on span "Send" at bounding box center [134, 236] width 10 height 5
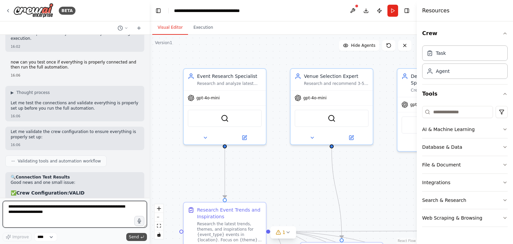
scroll to position [2458, 0]
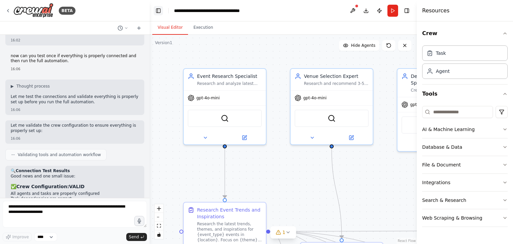
click at [160, 12] on button "Toggle Left Sidebar" at bounding box center [157, 10] width 9 height 9
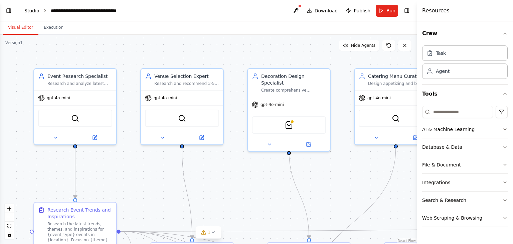
click at [27, 11] on link "Studio" at bounding box center [31, 10] width 15 height 5
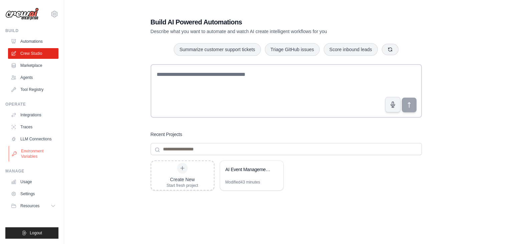
click at [31, 155] on link "Environment Variables" at bounding box center [34, 153] width 50 height 16
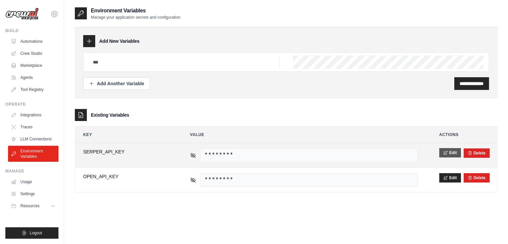
click at [453, 155] on button "Edit" at bounding box center [450, 152] width 22 height 9
click at [108, 154] on input "**********" at bounding box center [125, 155] width 85 height 14
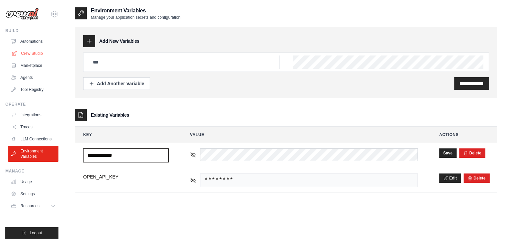
type input "**********"
click at [31, 51] on link "Crew Studio" at bounding box center [34, 53] width 50 height 11
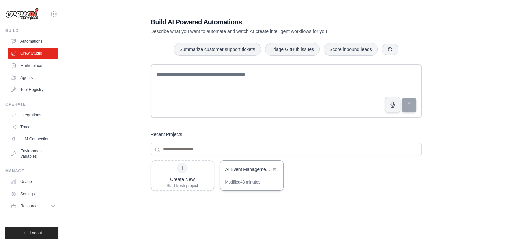
click at [253, 184] on div "Modified 43 minutes" at bounding box center [242, 181] width 35 height 5
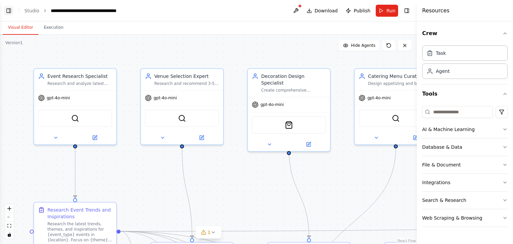
click at [7, 11] on button "Toggle Left Sidebar" at bounding box center [8, 10] width 9 height 9
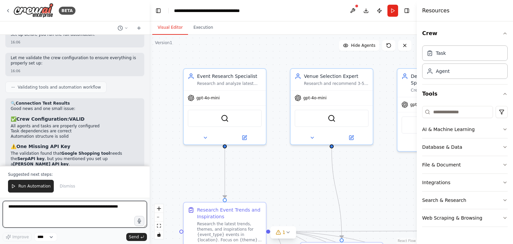
scroll to position [2524, 0]
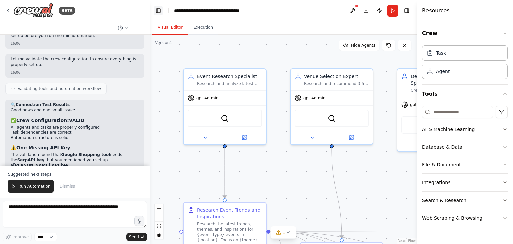
click at [161, 11] on button "Toggle Left Sidebar" at bounding box center [157, 10] width 9 height 9
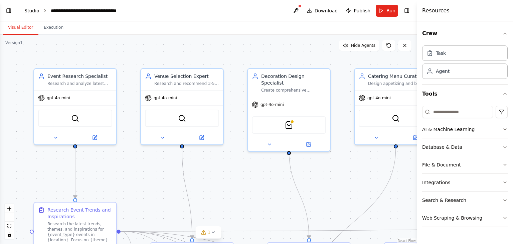
click at [33, 10] on link "Studio" at bounding box center [31, 10] width 15 height 5
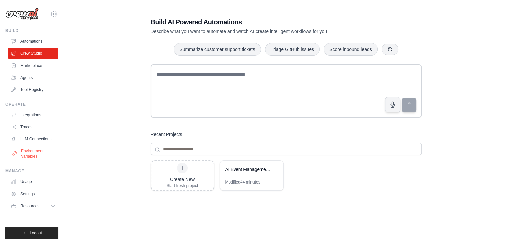
click at [33, 152] on link "Environment Variables" at bounding box center [34, 153] width 50 height 16
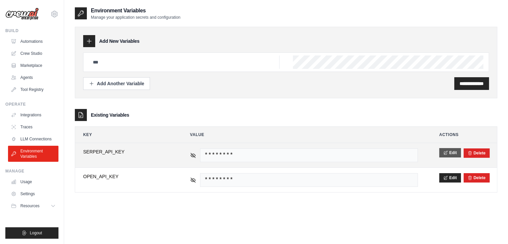
click at [447, 152] on icon at bounding box center [445, 152] width 5 height 5
click at [109, 155] on input "**********" at bounding box center [125, 155] width 85 height 14
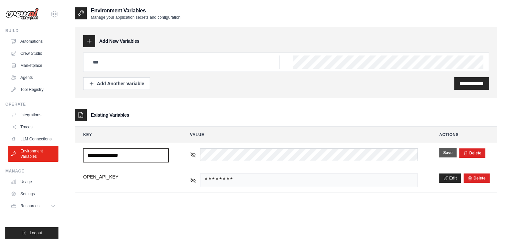
type input "**********"
click at [450, 154] on button "Save" at bounding box center [447, 152] width 17 height 9
click at [28, 54] on link "Crew Studio" at bounding box center [34, 53] width 50 height 11
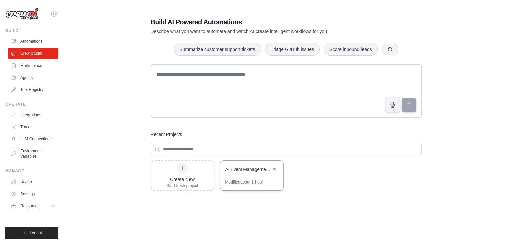
click at [242, 185] on div "Modified about 1 hour" at bounding box center [251, 184] width 63 height 11
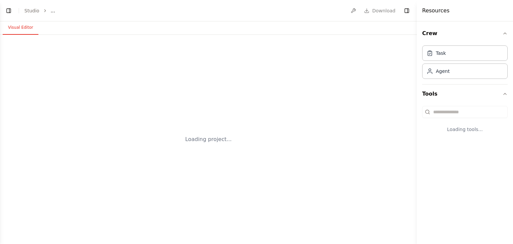
select select "****"
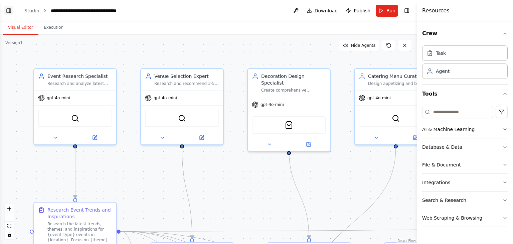
click at [8, 10] on button "Toggle Left Sidebar" at bounding box center [8, 10] width 9 height 9
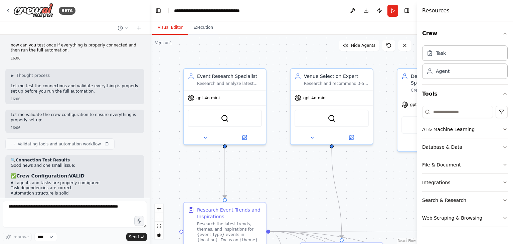
scroll to position [2458, 0]
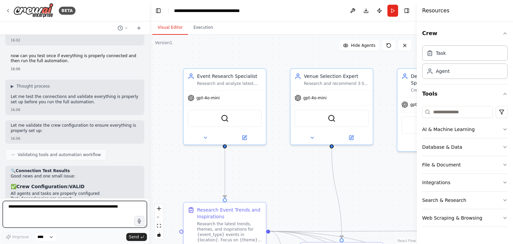
click at [30, 207] on textarea at bounding box center [75, 214] width 144 height 27
type textarea "**********"
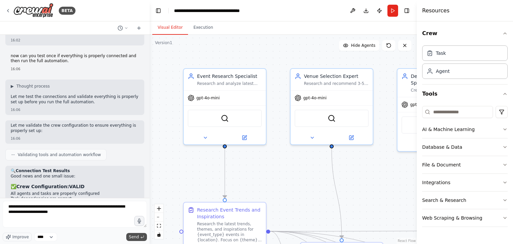
click at [134, 238] on span "Send" at bounding box center [134, 236] width 10 height 5
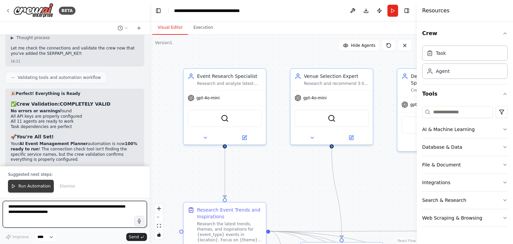
scroll to position [2790, 0]
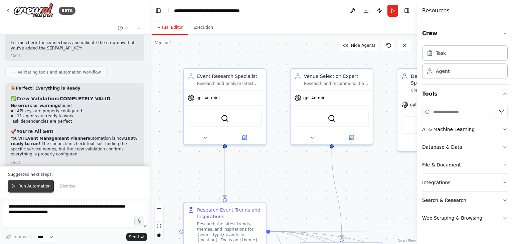
click at [26, 187] on span "Run Automation" at bounding box center [34, 185] width 32 height 5
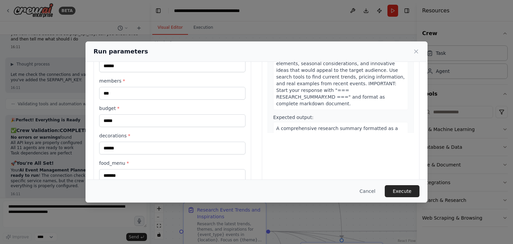
scroll to position [104, 0]
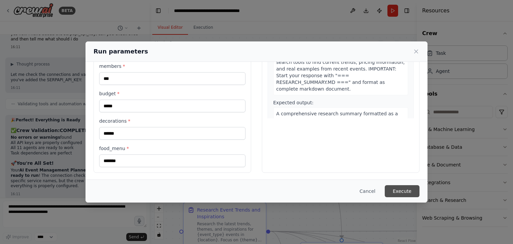
click at [398, 189] on button "Execute" at bounding box center [401, 191] width 35 height 12
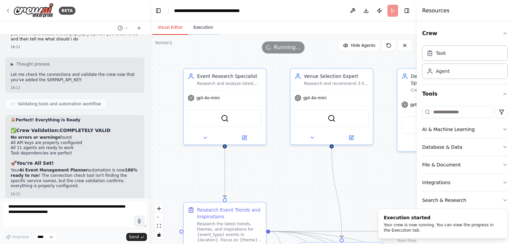
click at [199, 28] on button "Execution" at bounding box center [203, 28] width 30 height 14
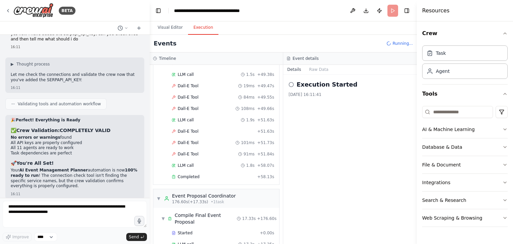
scroll to position [2790, 0]
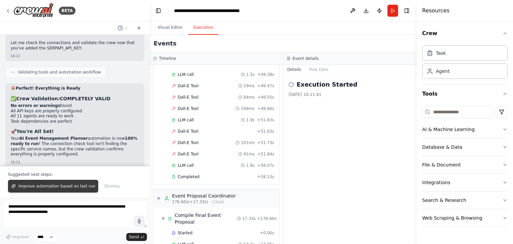
click at [38, 188] on span "Improve automation based on last run" at bounding box center [56, 185] width 77 height 5
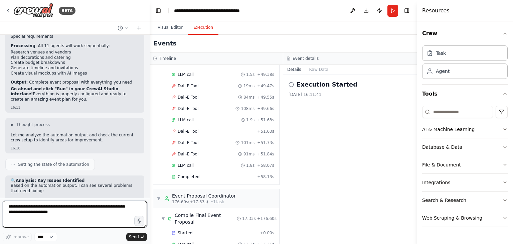
scroll to position [2975, 0]
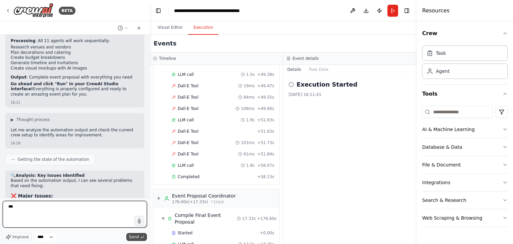
type textarea "***"
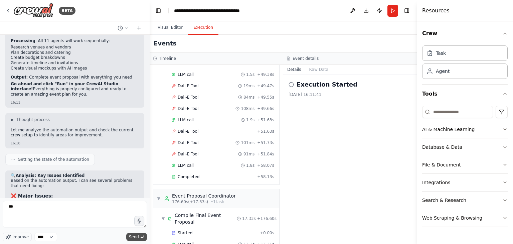
click at [129, 237] on button "Send" at bounding box center [136, 237] width 21 height 8
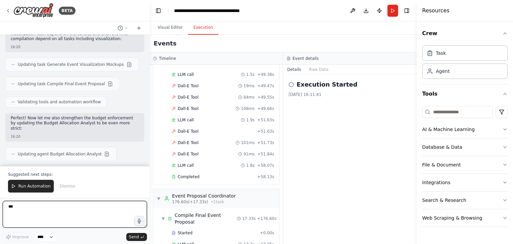
scroll to position [3448, 0]
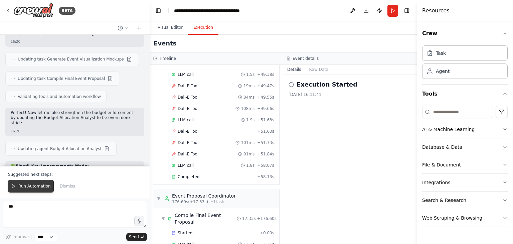
click at [25, 185] on span "Run Automation" at bounding box center [34, 185] width 32 height 5
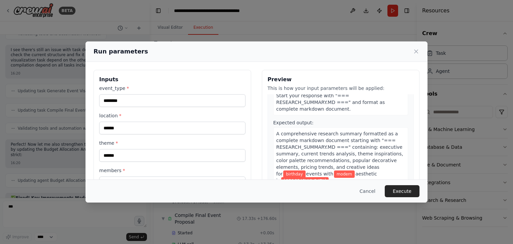
scroll to position [85, 0]
click at [406, 193] on button "Execute" at bounding box center [401, 191] width 35 height 12
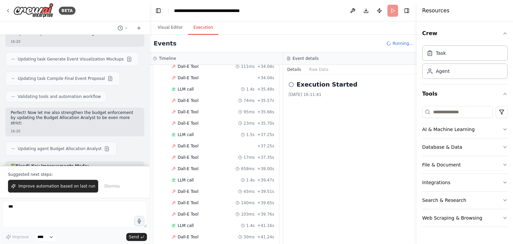
scroll to position [2942, 0]
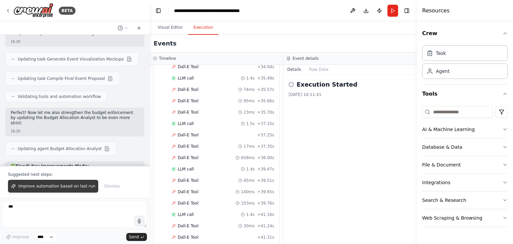
click at [35, 187] on span "Improve automation based on last run" at bounding box center [56, 185] width 77 height 5
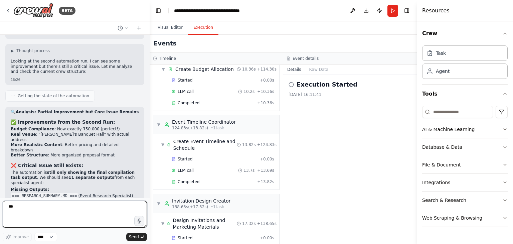
scroll to position [3739, 0]
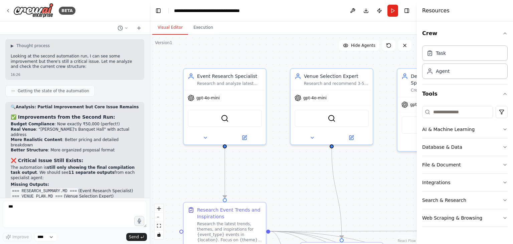
click at [167, 27] on button "Visual Editor" at bounding box center [170, 28] width 36 height 14
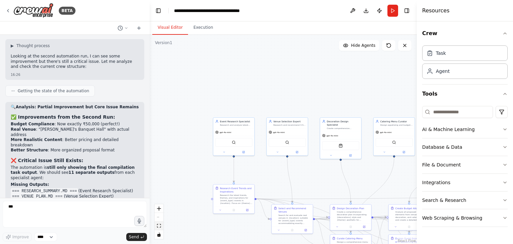
click at [160, 227] on icon "fit view" at bounding box center [159, 226] width 4 height 4
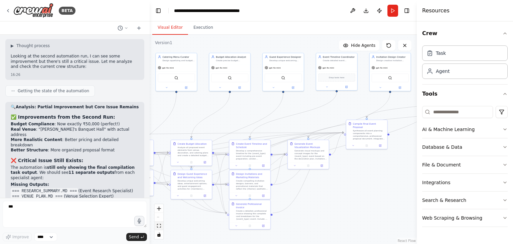
click at [159, 226] on icon "fit view" at bounding box center [159, 226] width 4 height 4
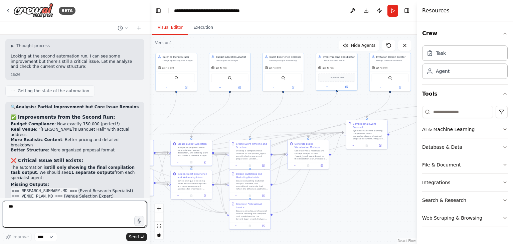
click at [30, 212] on textarea "***" at bounding box center [75, 214] width 144 height 27
type textarea "**********"
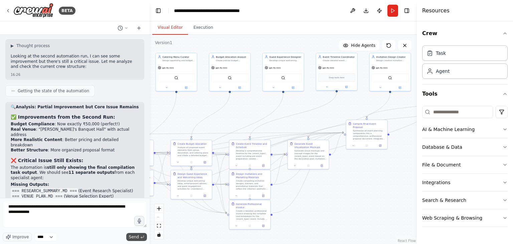
click at [132, 234] on span "Send" at bounding box center [134, 236] width 10 height 5
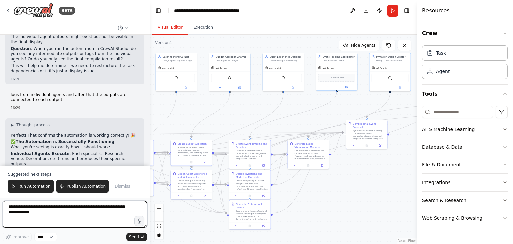
scroll to position [4034, 0]
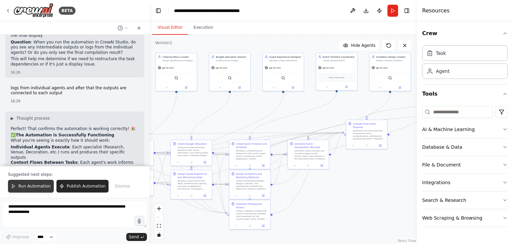
click at [37, 186] on span "Run Automation" at bounding box center [34, 185] width 32 height 5
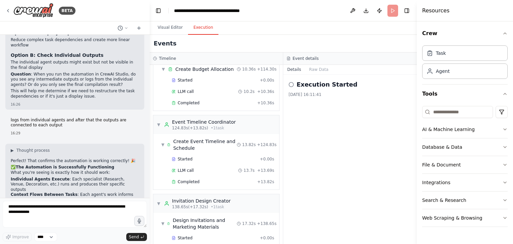
click at [204, 28] on button "Execution" at bounding box center [203, 28] width 30 height 14
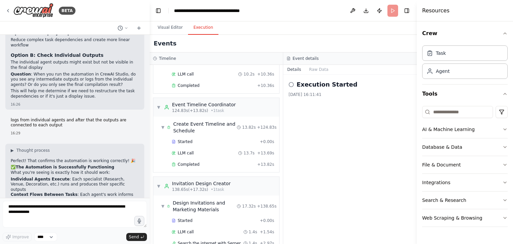
scroll to position [1836, 0]
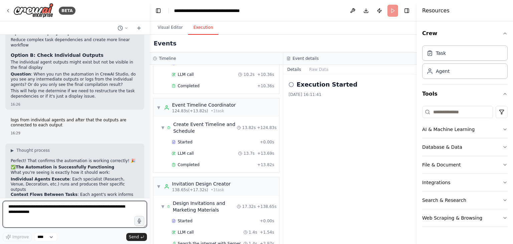
click at [44, 207] on textarea "**********" at bounding box center [75, 214] width 144 height 27
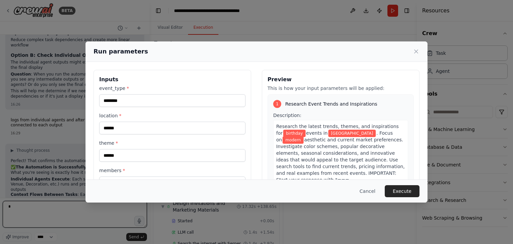
type textarea "*"
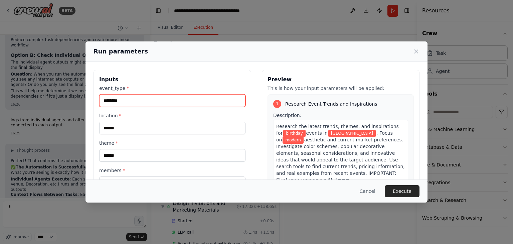
click at [125, 104] on input "********" at bounding box center [172, 100] width 146 height 13
type input "*"
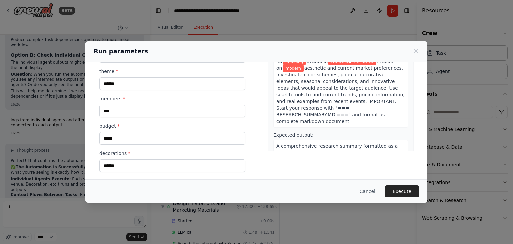
scroll to position [72, 0]
type input "*******"
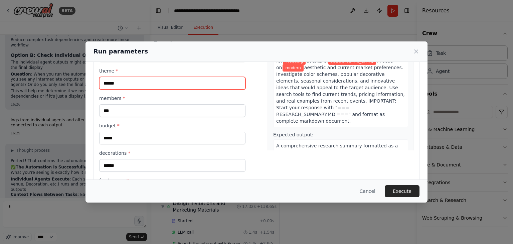
click at [128, 81] on input "******" at bounding box center [172, 83] width 146 height 13
type input "*"
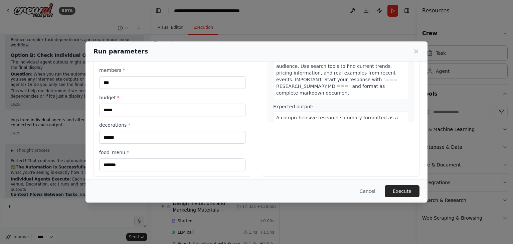
scroll to position [104, 0]
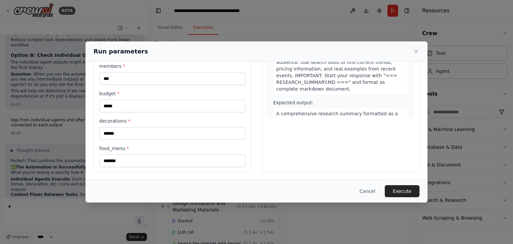
type input "**********"
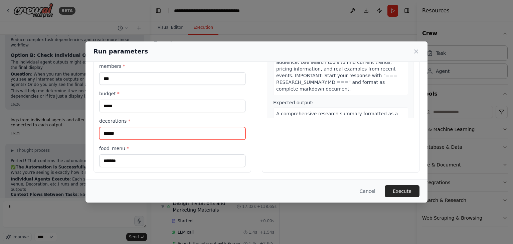
click at [166, 137] on input "******" at bounding box center [172, 133] width 146 height 13
type input "*"
type input "*******"
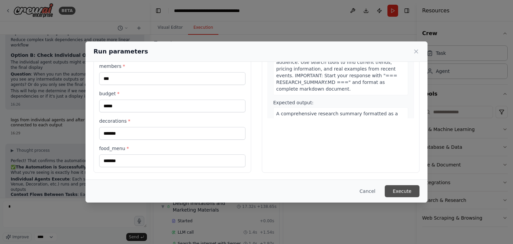
click at [396, 189] on button "Execute" at bounding box center [401, 191] width 35 height 12
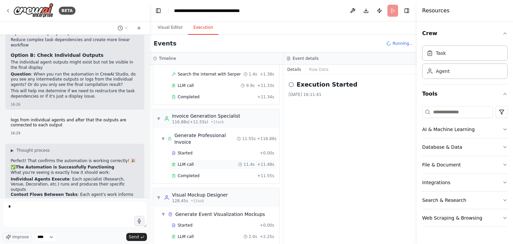
scroll to position [695, 0]
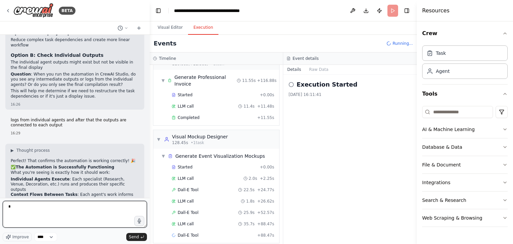
click at [15, 206] on textarea "*" at bounding box center [75, 214] width 144 height 27
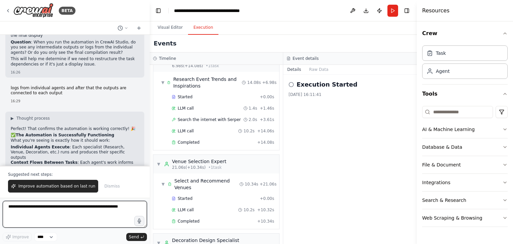
scroll to position [0, 0]
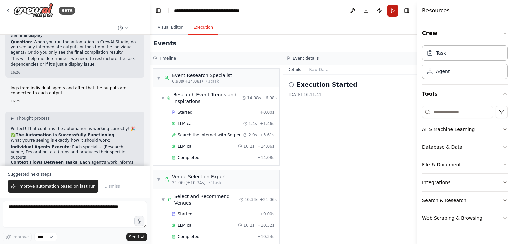
click at [392, 10] on button "Run" at bounding box center [392, 11] width 11 height 12
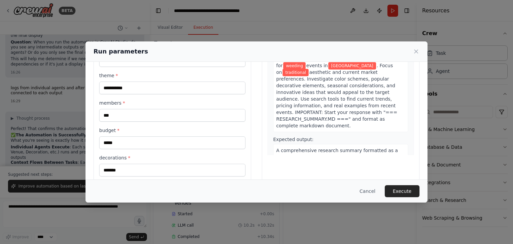
scroll to position [104, 0]
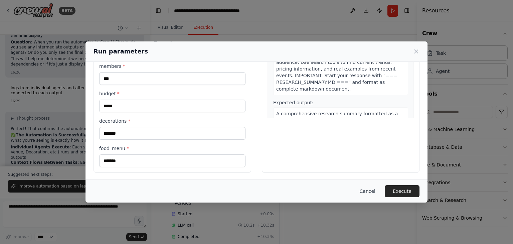
click at [370, 192] on button "Cancel" at bounding box center [367, 191] width 26 height 12
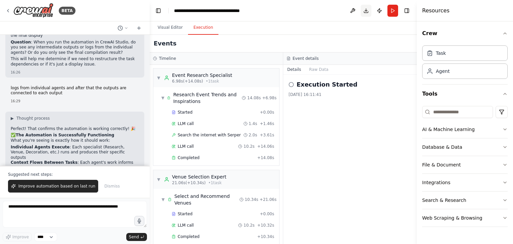
click at [365, 10] on button "Download" at bounding box center [365, 11] width 11 height 12
